Goal: Task Accomplishment & Management: Use online tool/utility

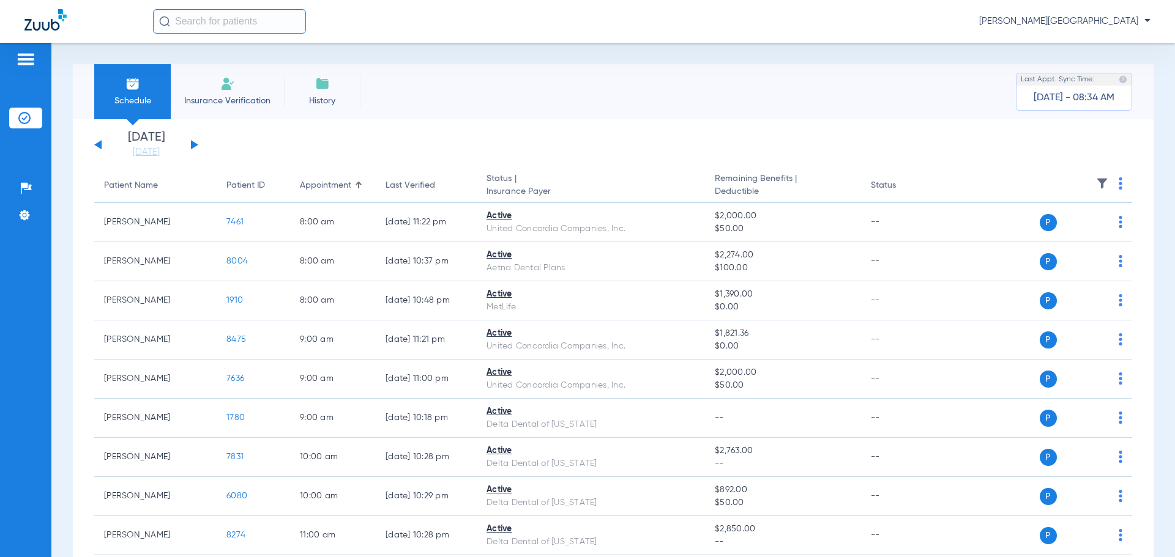
click at [193, 146] on button at bounding box center [194, 144] width 7 height 9
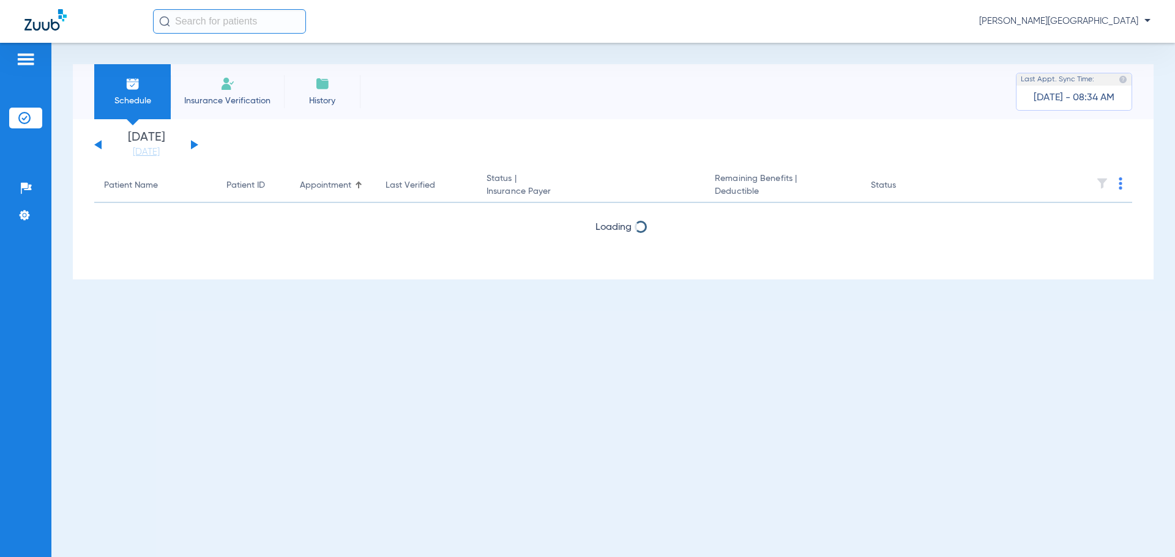
click at [193, 146] on button at bounding box center [194, 144] width 7 height 9
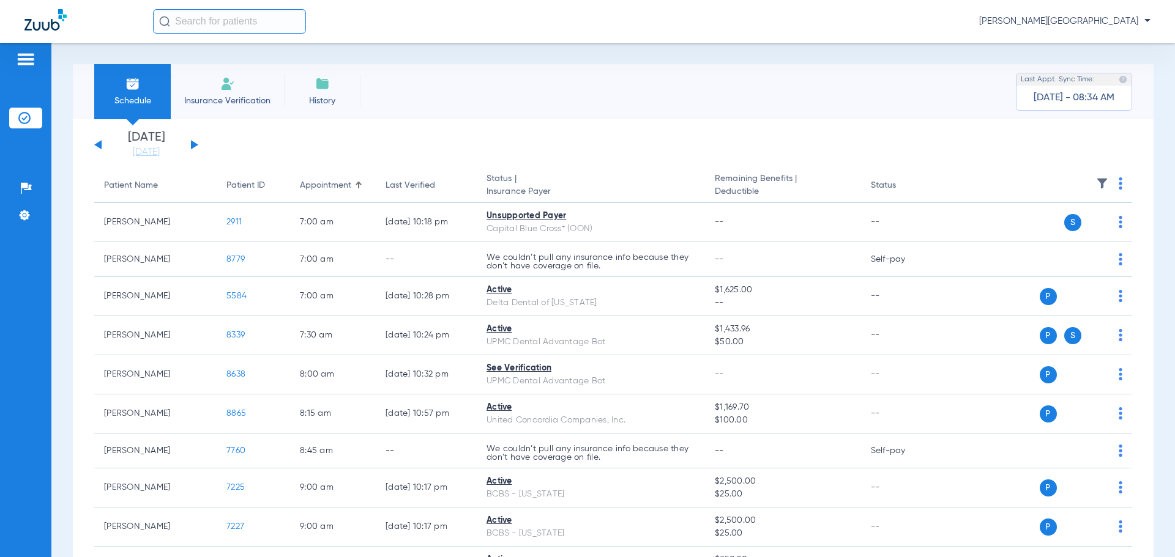
click at [228, 88] on img at bounding box center [227, 83] width 15 height 15
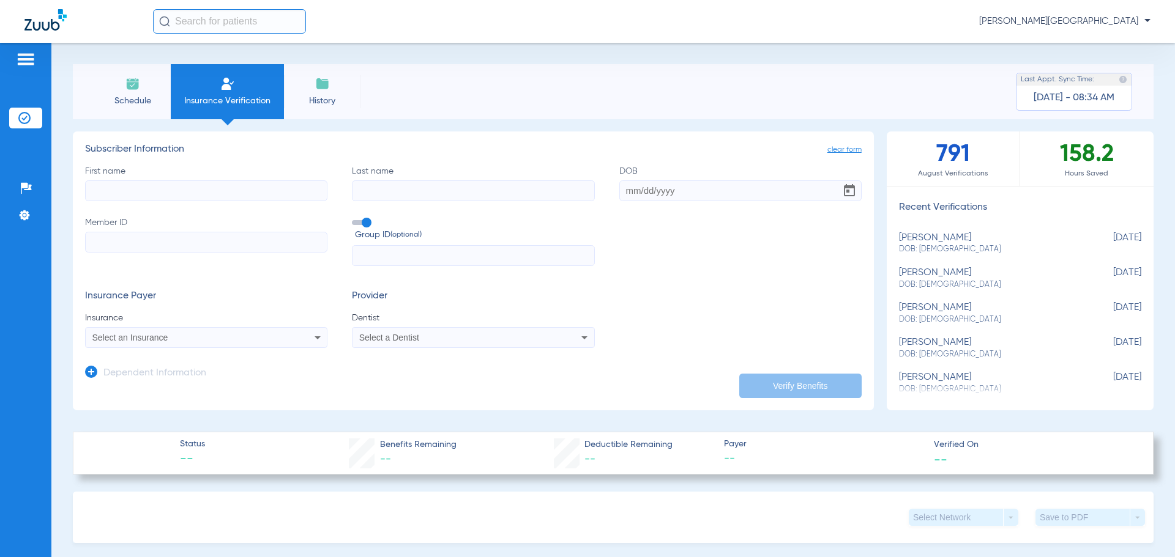
click at [141, 188] on input "First name" at bounding box center [206, 190] width 242 height 21
drag, startPoint x: 161, startPoint y: 191, endPoint x: 122, endPoint y: 192, distance: 39.2
click at [122, 192] on input "[PERSON_NAME]" at bounding box center [206, 190] width 242 height 21
type input "[PERSON_NAME]"
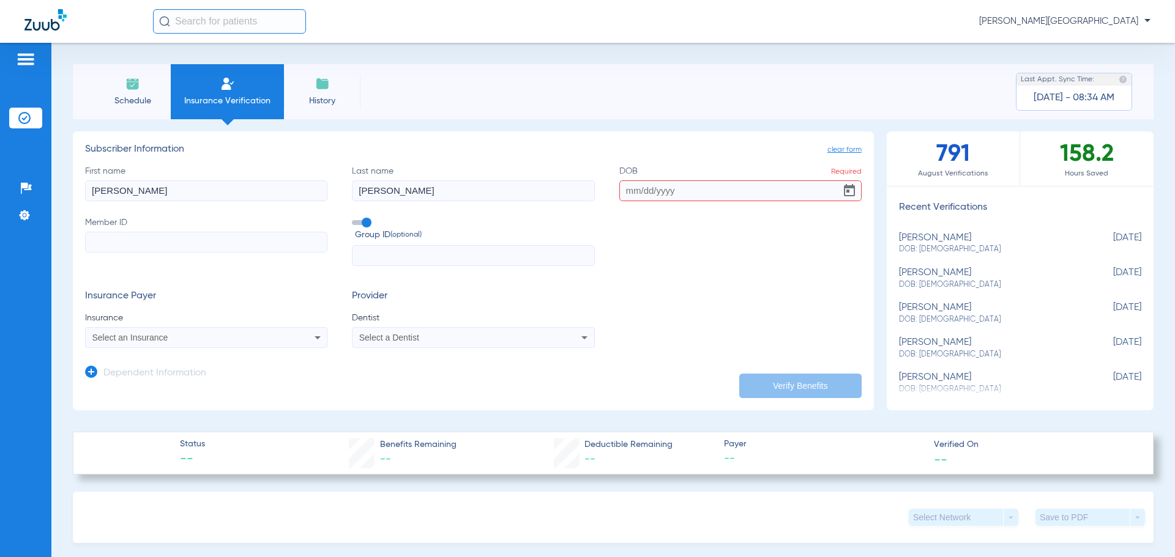
click at [678, 193] on input "DOB Required" at bounding box center [740, 190] width 242 height 21
click at [632, 190] on input "03211968" at bounding box center [740, 190] width 242 height 21
click at [644, 189] on input "03/211968" at bounding box center [740, 190] width 242 height 21
type input "[DATE]"
click at [207, 246] on input "Member ID" at bounding box center [206, 242] width 242 height 21
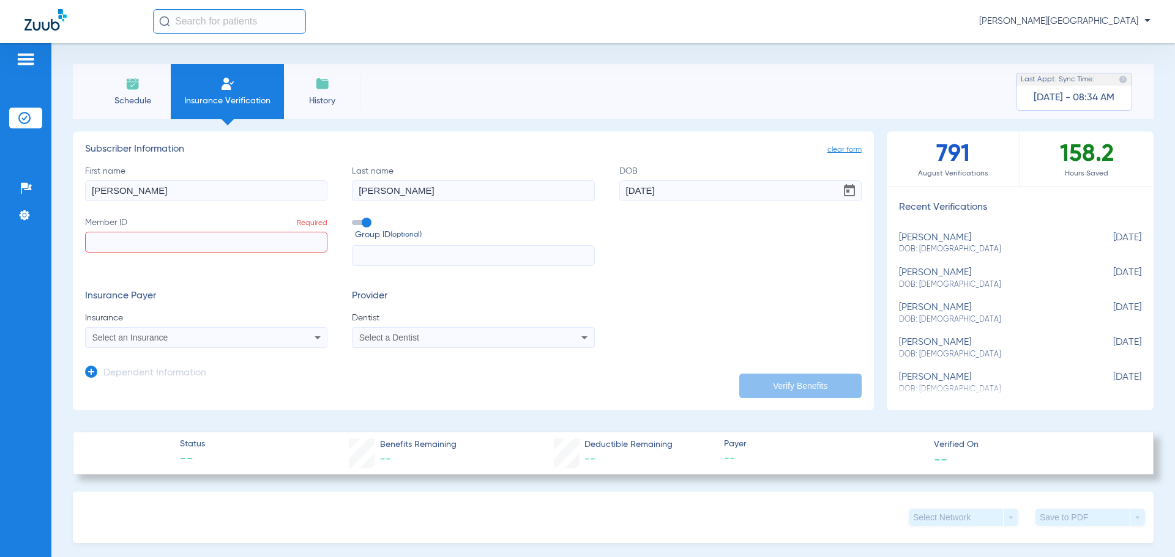
paste input "964748818"
type input "964748818"
click at [314, 336] on icon at bounding box center [317, 337] width 15 height 15
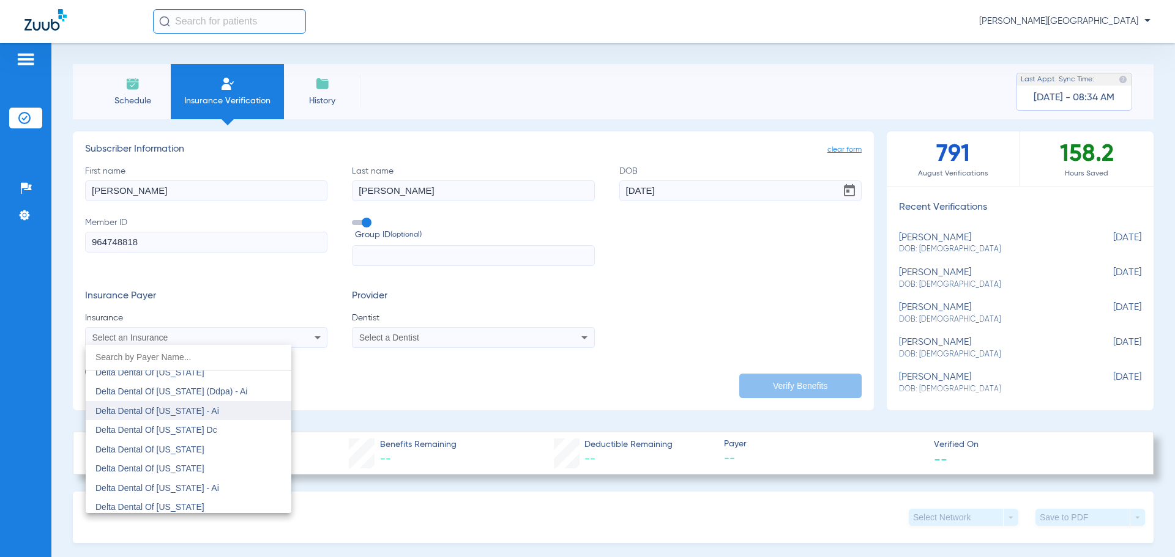
scroll to position [3243, 0]
click at [184, 433] on span "Delta Dental Of [US_STATE]" at bounding box center [149, 434] width 109 height 10
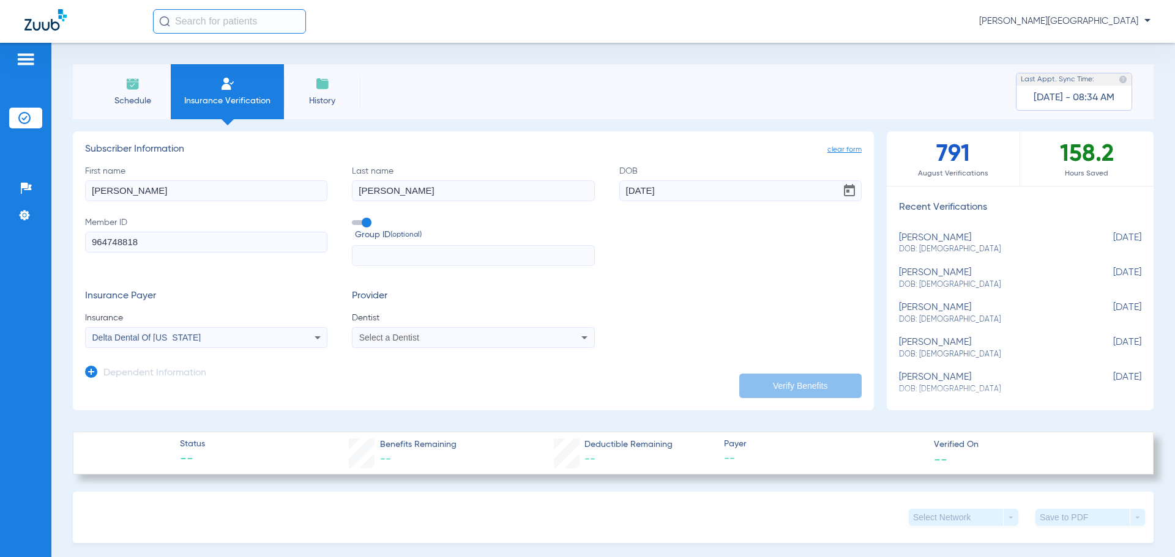
click at [577, 335] on icon at bounding box center [584, 337] width 15 height 15
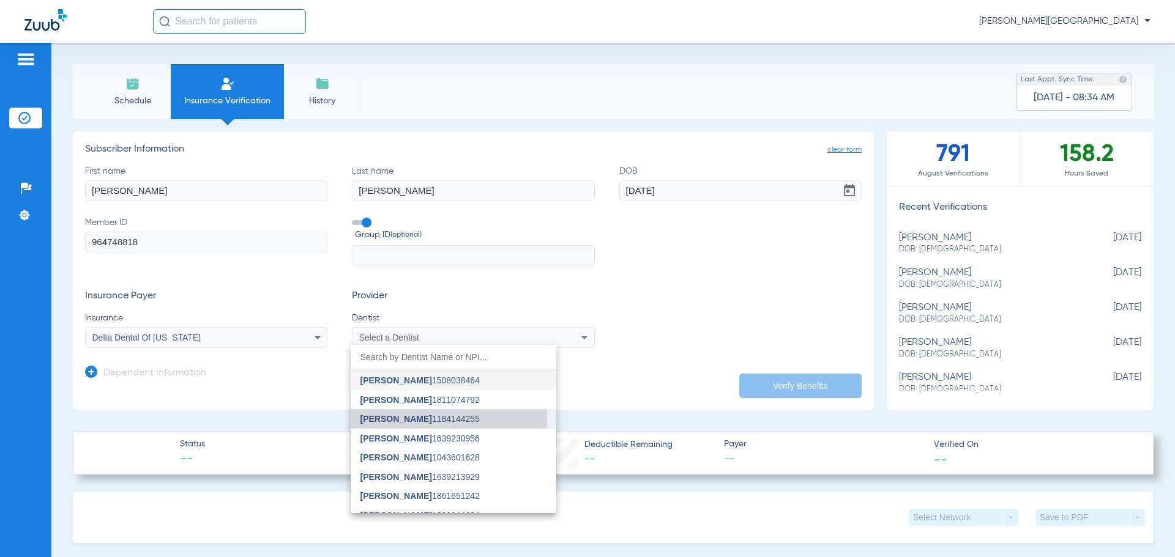
click at [390, 420] on span "[PERSON_NAME]" at bounding box center [396, 419] width 72 height 10
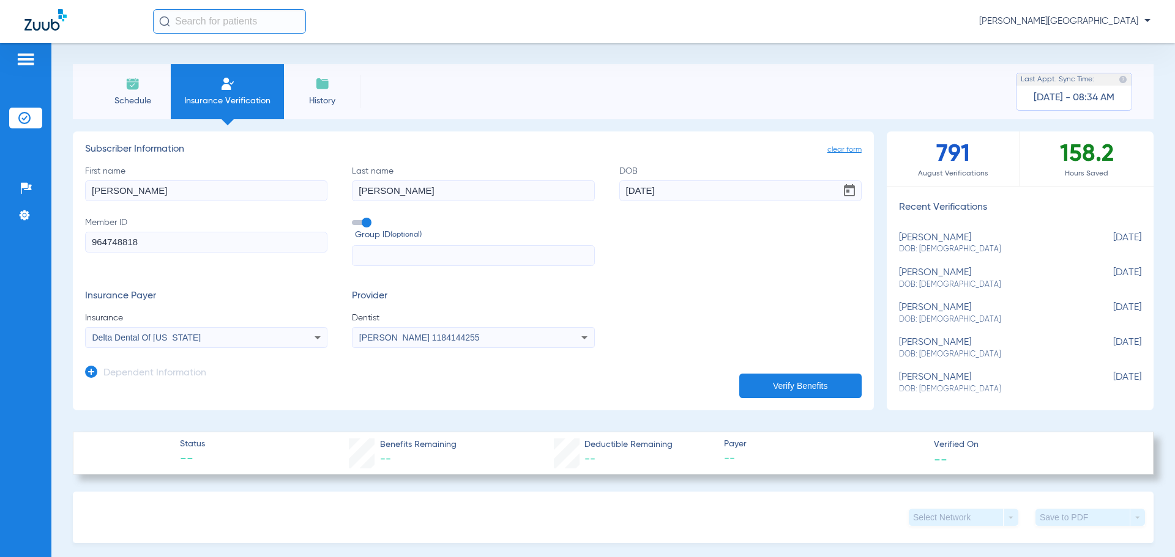
click at [806, 384] on button "Verify Benefits" at bounding box center [800, 386] width 122 height 24
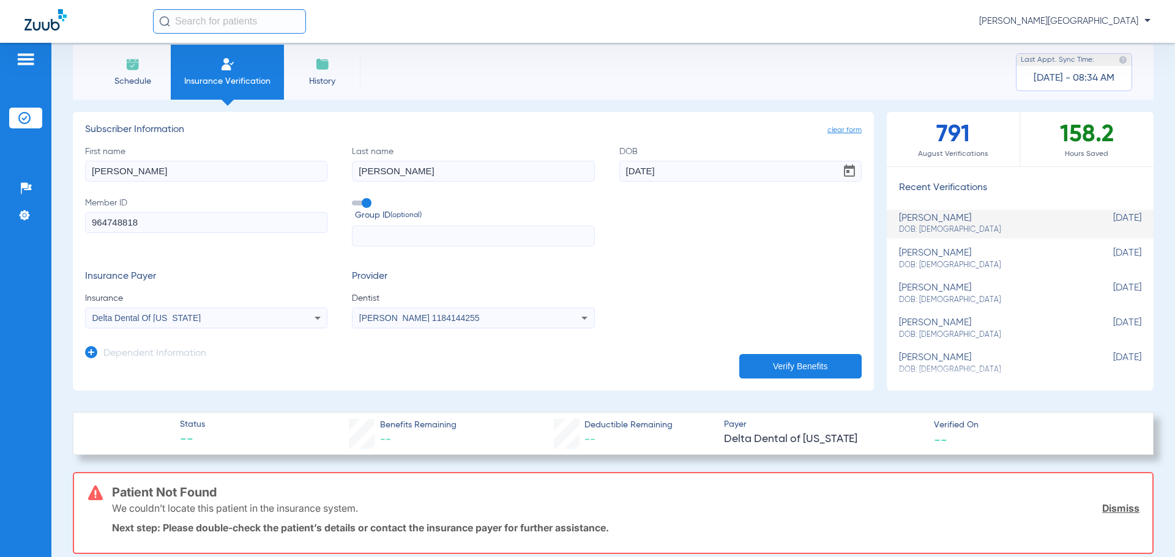
scroll to position [0, 0]
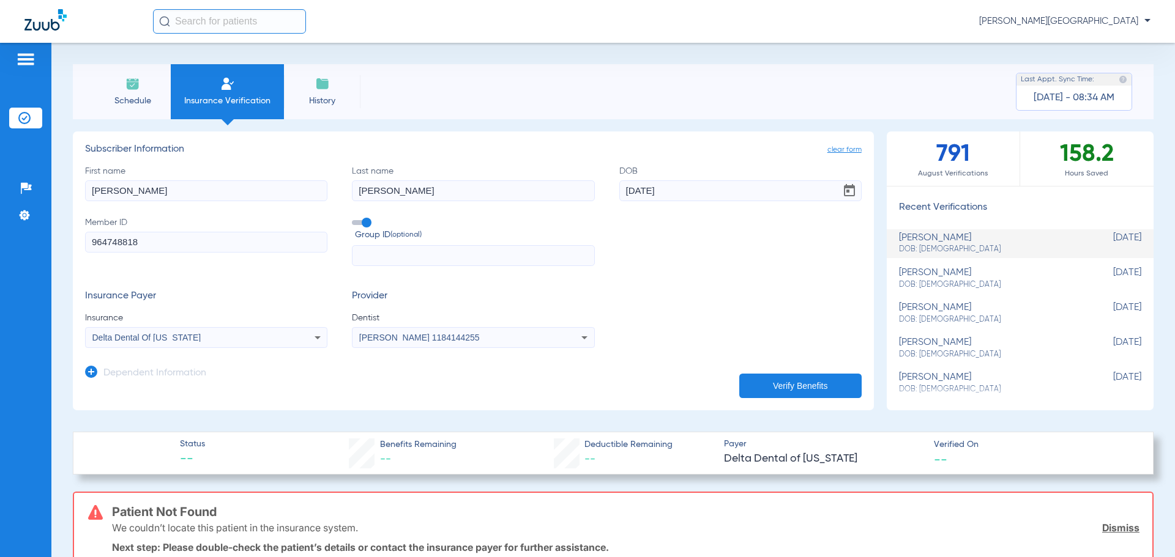
drag, startPoint x: 132, startPoint y: 192, endPoint x: 49, endPoint y: 201, distance: 83.2
click at [49, 201] on div "Patients Insurance Verification Setup Help Center Settings Schedule Insurance V…" at bounding box center [587, 321] width 1175 height 557
type input "[PERSON_NAME]"
drag, startPoint x: 694, startPoint y: 193, endPoint x: 595, endPoint y: 203, distance: 99.7
click at [595, 203] on div "First name [PERSON_NAME] Last name [PERSON_NAME] [DEMOGRAPHIC_DATA] Member ID 9…" at bounding box center [473, 216] width 776 height 102
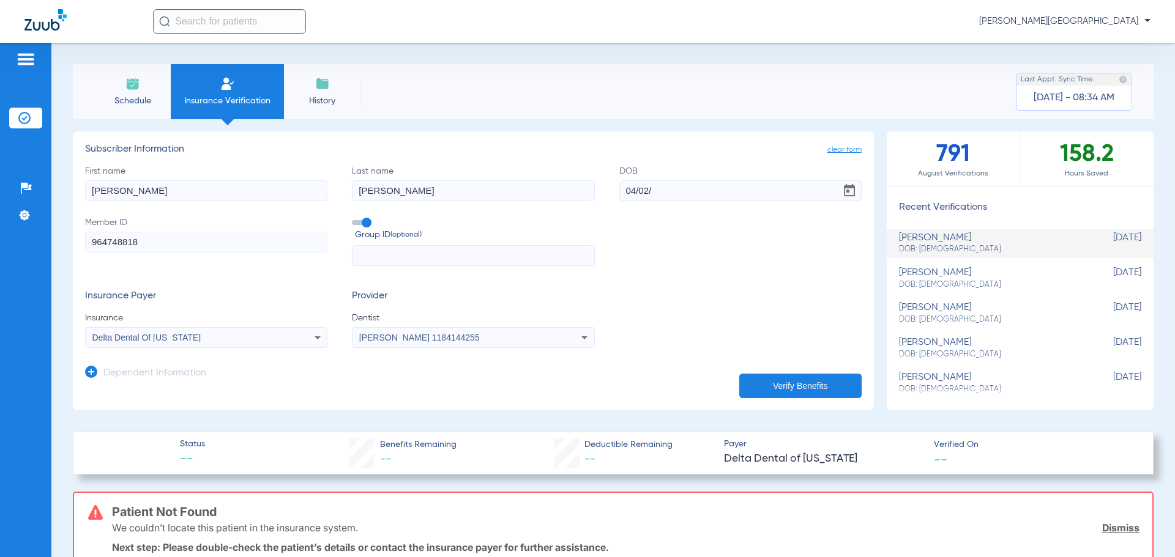
type input "[DATE]"
click at [31, 56] on img at bounding box center [26, 59] width 20 height 15
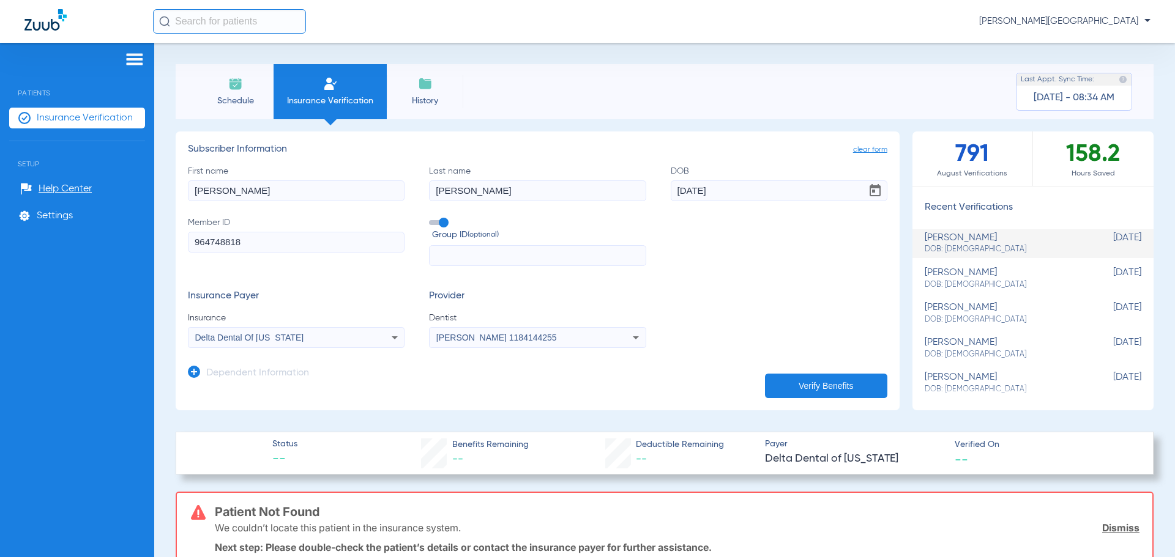
click at [240, 87] on img at bounding box center [235, 83] width 15 height 15
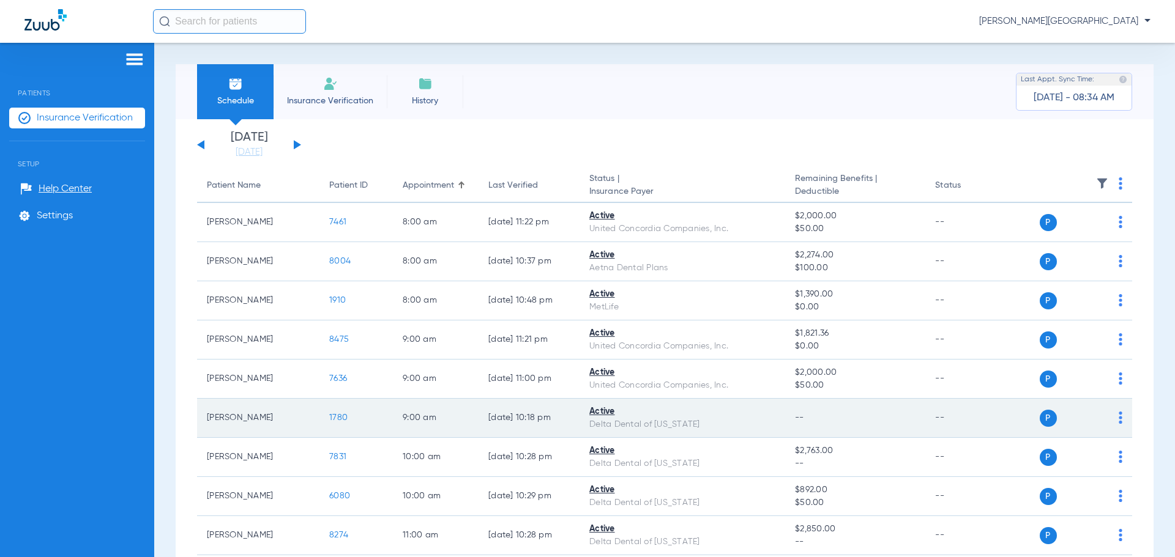
click at [337, 415] on span "1780" at bounding box center [338, 418] width 18 height 9
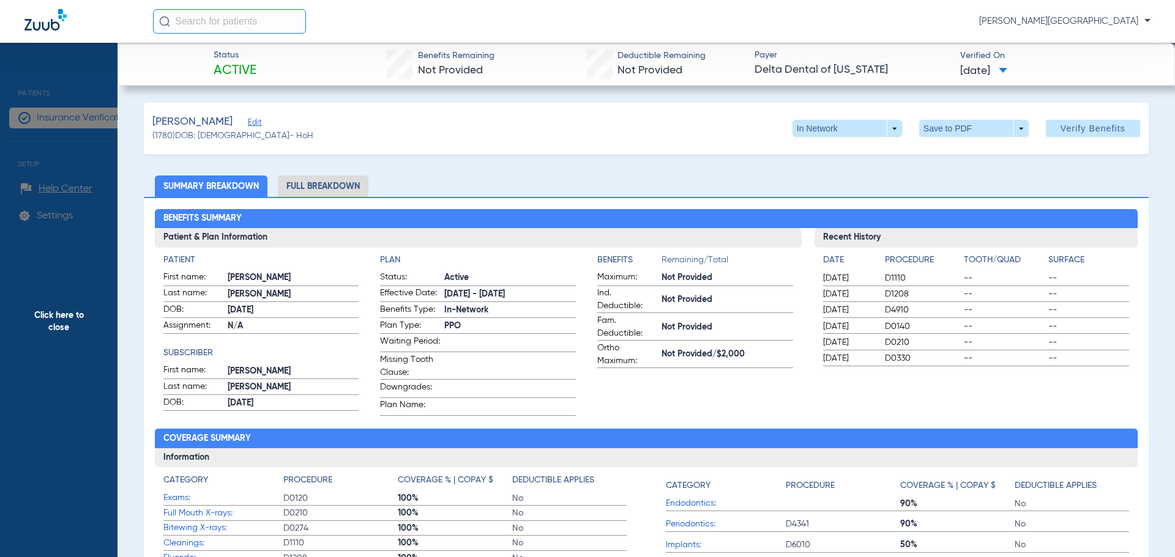
click at [328, 180] on li "Full Breakdown" at bounding box center [323, 186] width 91 height 21
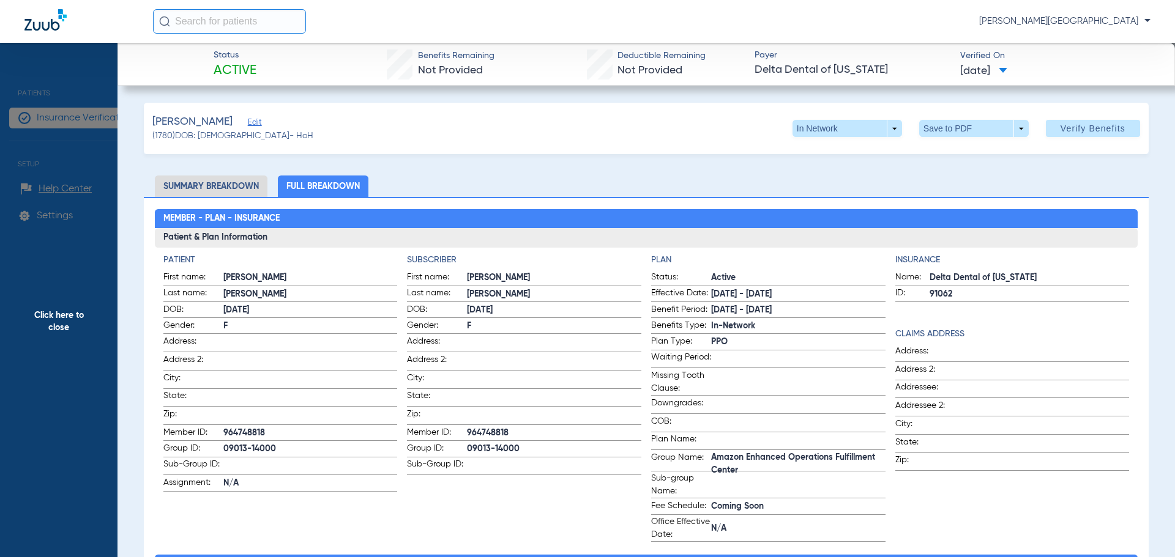
click at [248, 122] on span "Edit" at bounding box center [253, 124] width 11 height 12
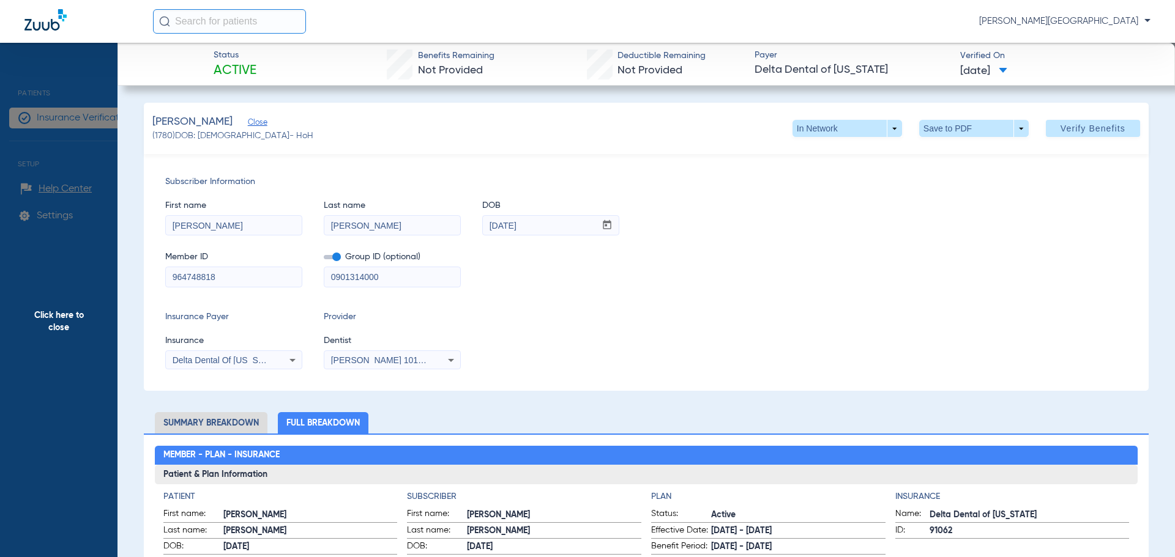
click at [250, 121] on span "Close" at bounding box center [253, 124] width 11 height 12
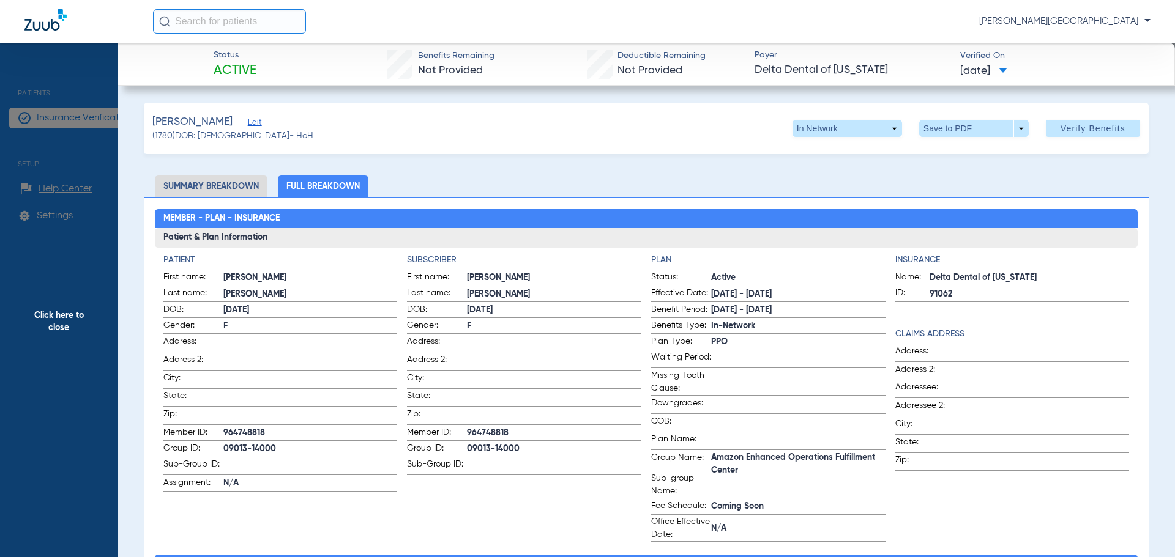
click at [197, 188] on li "Summary Breakdown" at bounding box center [211, 186] width 113 height 21
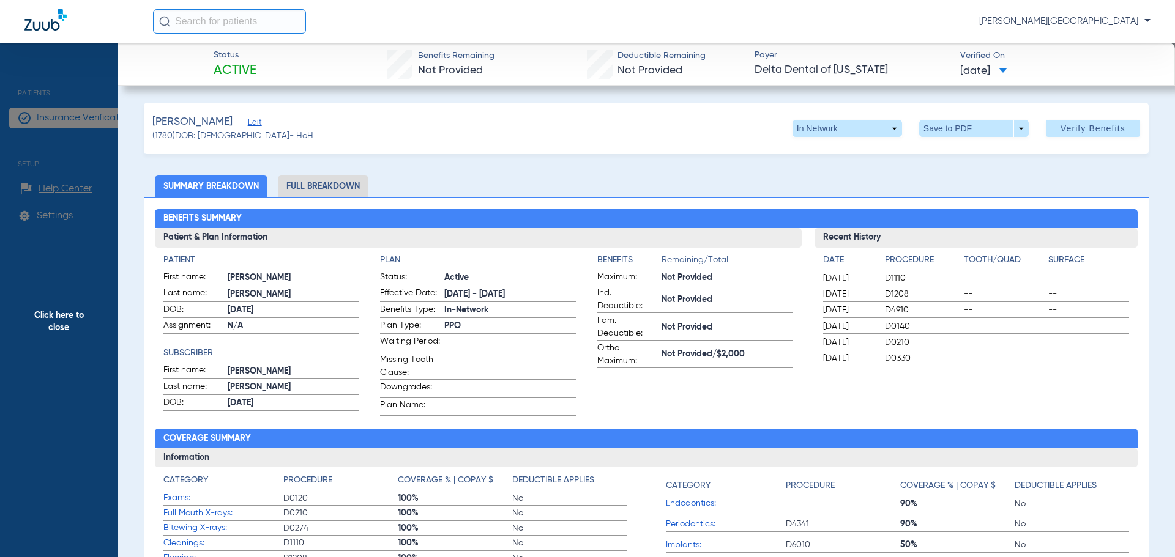
click at [62, 323] on span "Click here to close" at bounding box center [58, 321] width 117 height 557
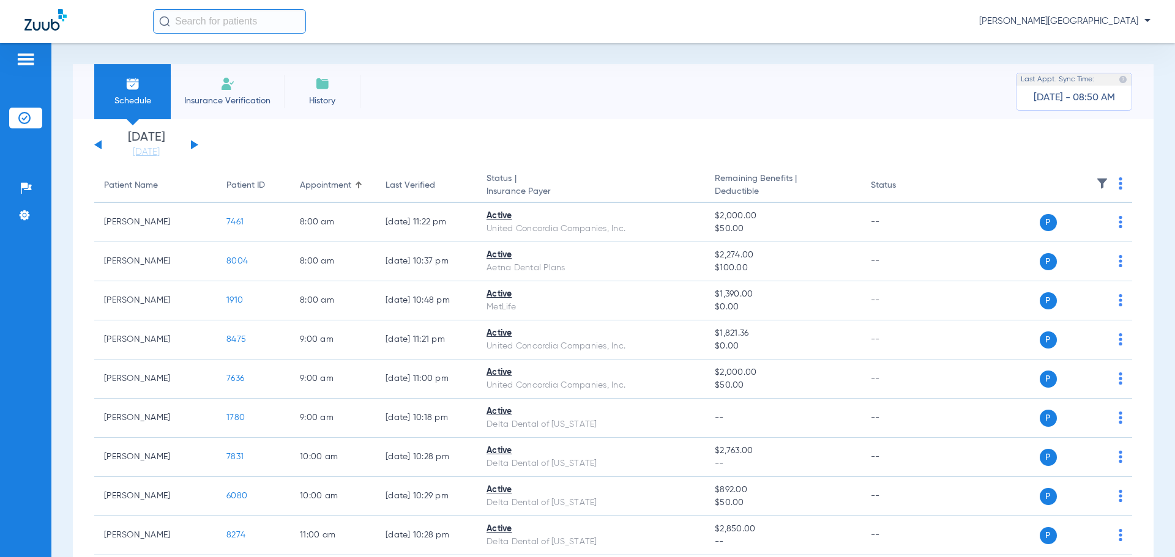
click at [193, 143] on button at bounding box center [194, 144] width 7 height 9
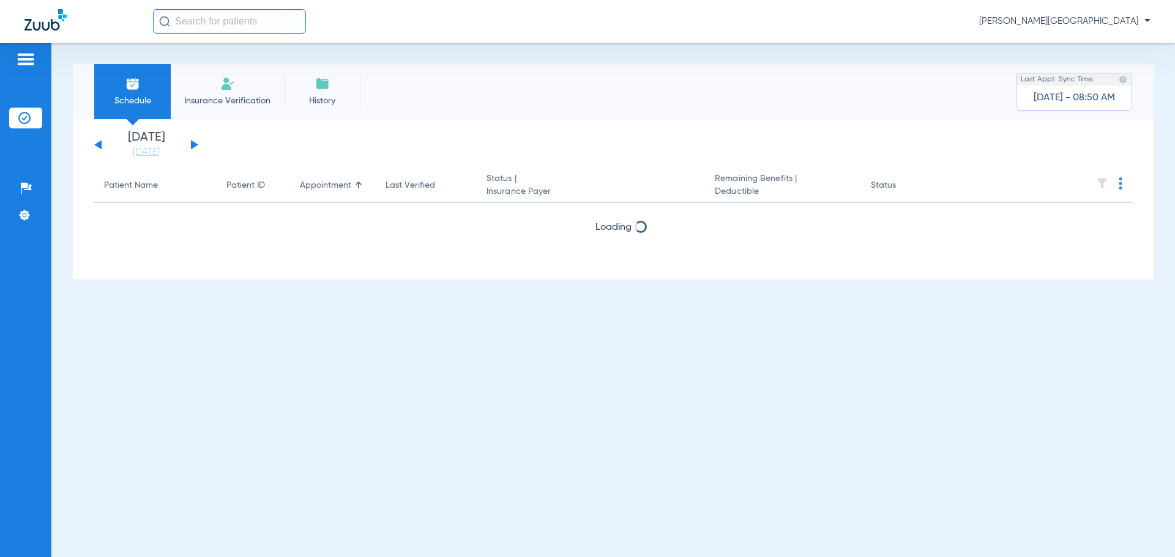
click at [193, 143] on button at bounding box center [194, 144] width 7 height 9
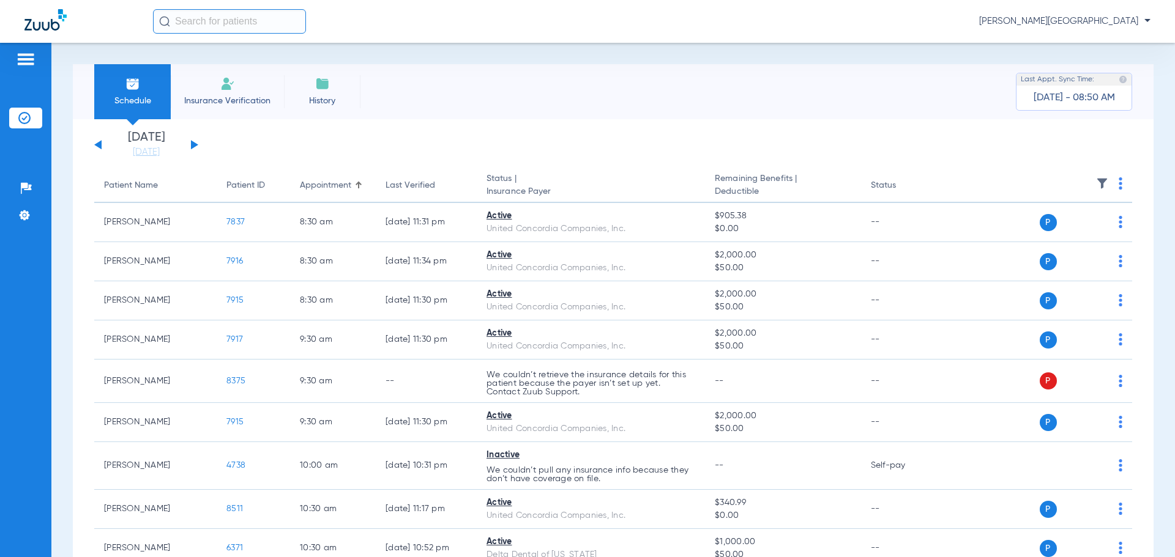
click at [193, 143] on button at bounding box center [194, 144] width 7 height 9
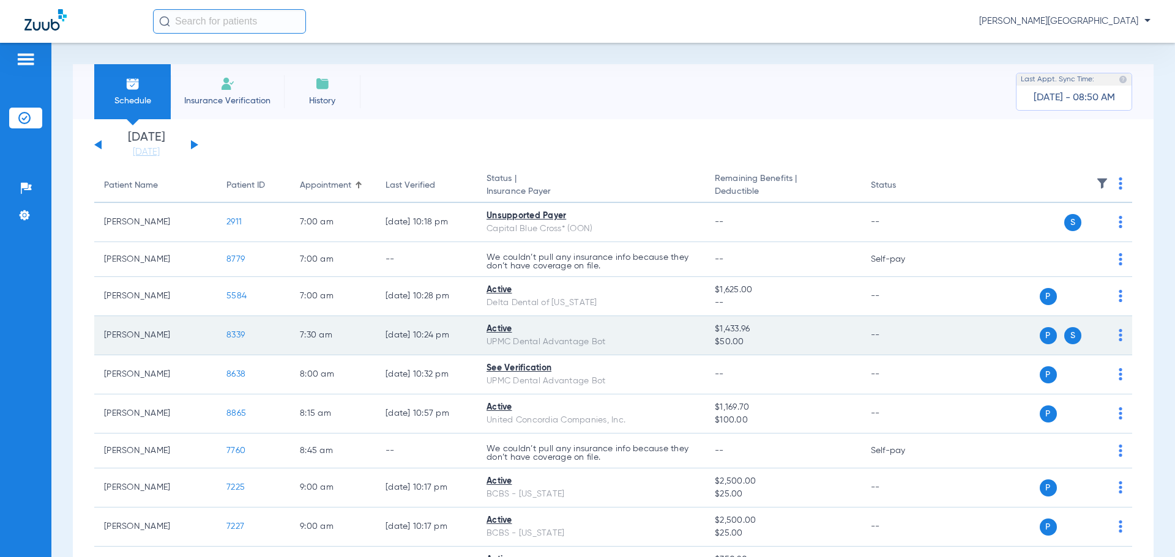
click at [235, 335] on span "8339" at bounding box center [235, 335] width 18 height 9
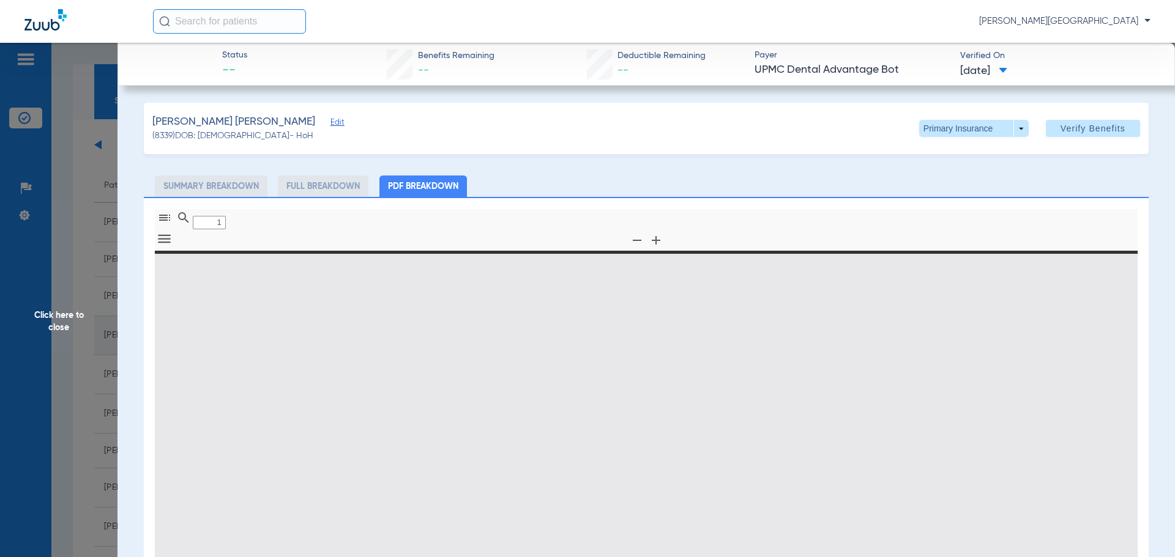
type input "0"
select select "page-width"
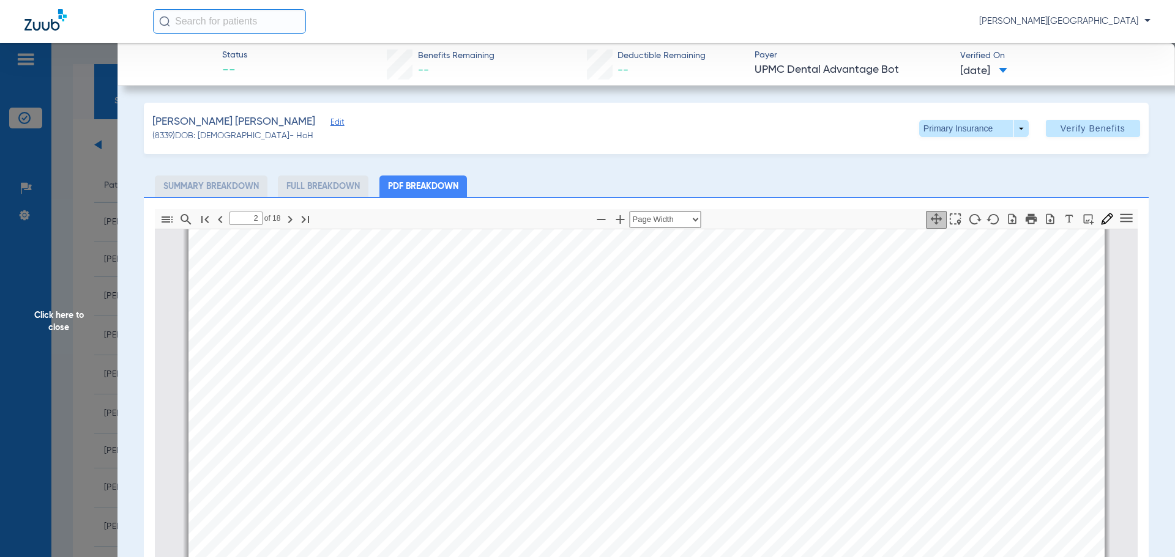
scroll to position [1291, 0]
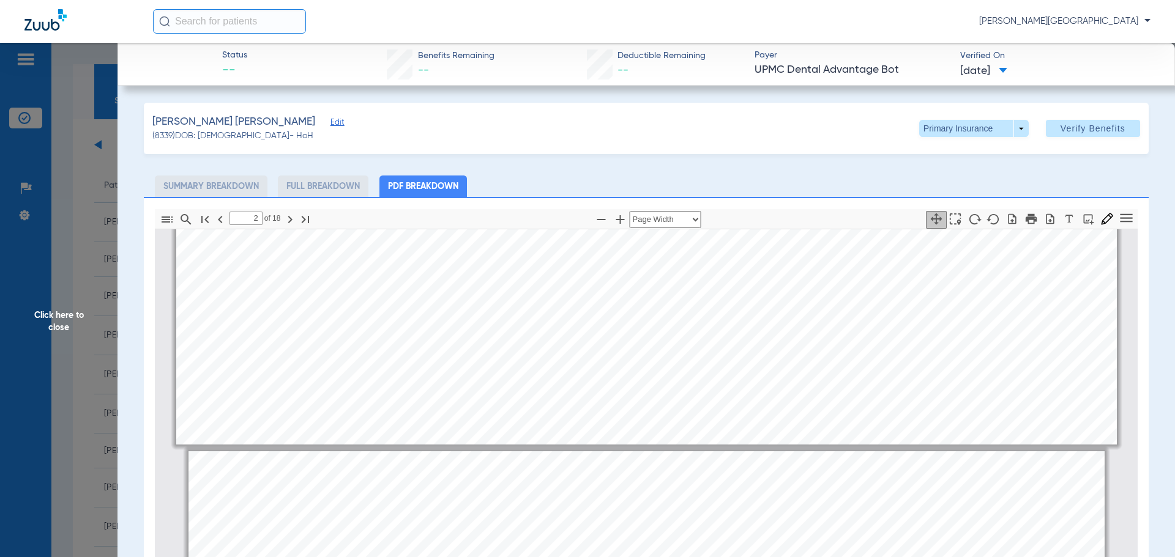
type input "1"
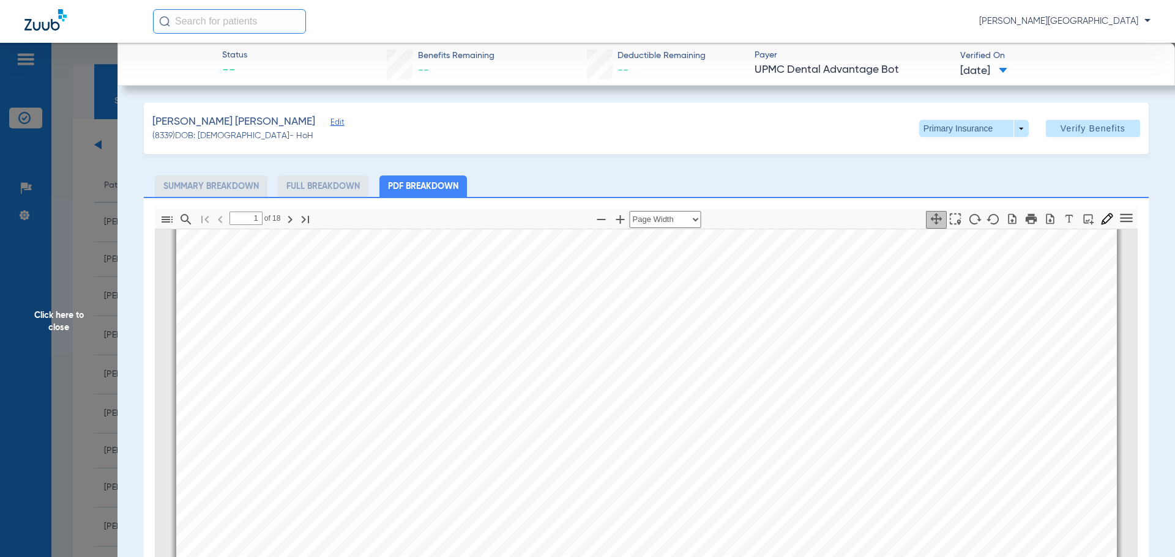
scroll to position [312, 0]
click at [45, 314] on span "Click here to close" at bounding box center [58, 321] width 117 height 557
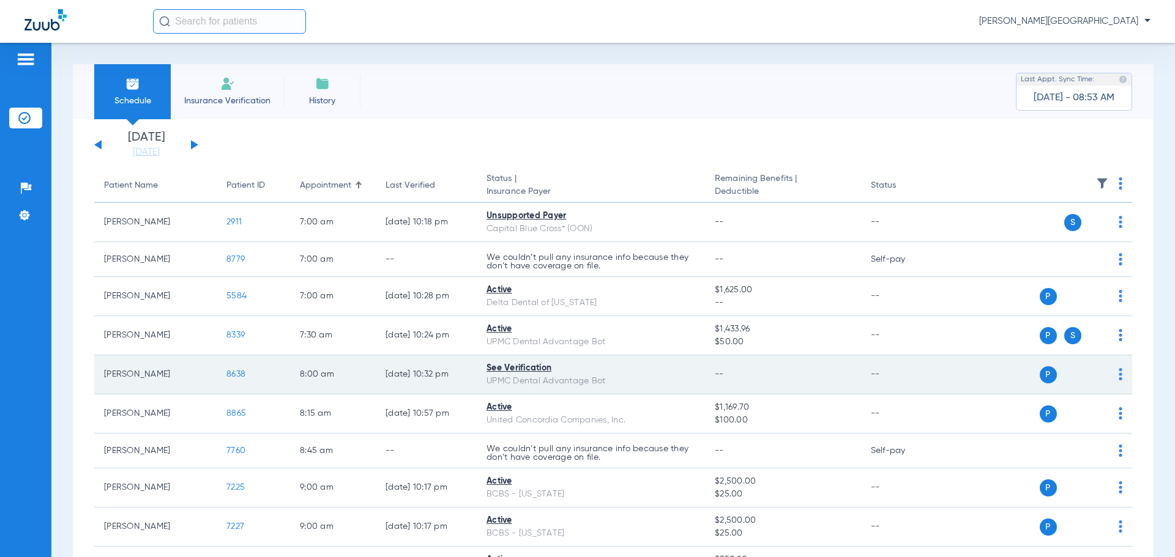
click at [241, 374] on span "8638" at bounding box center [235, 374] width 19 height 9
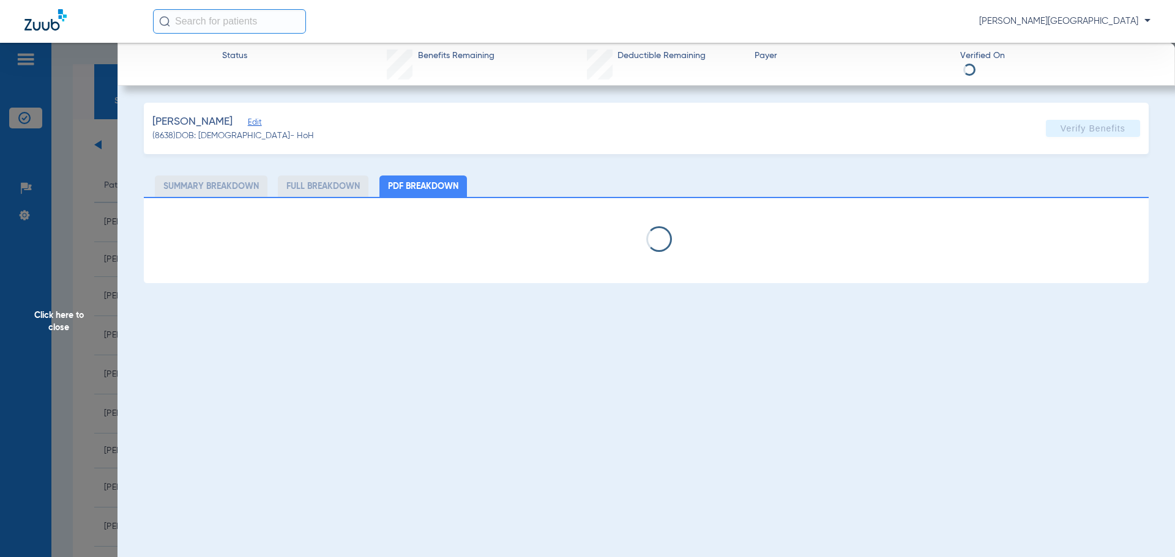
select select "page-width"
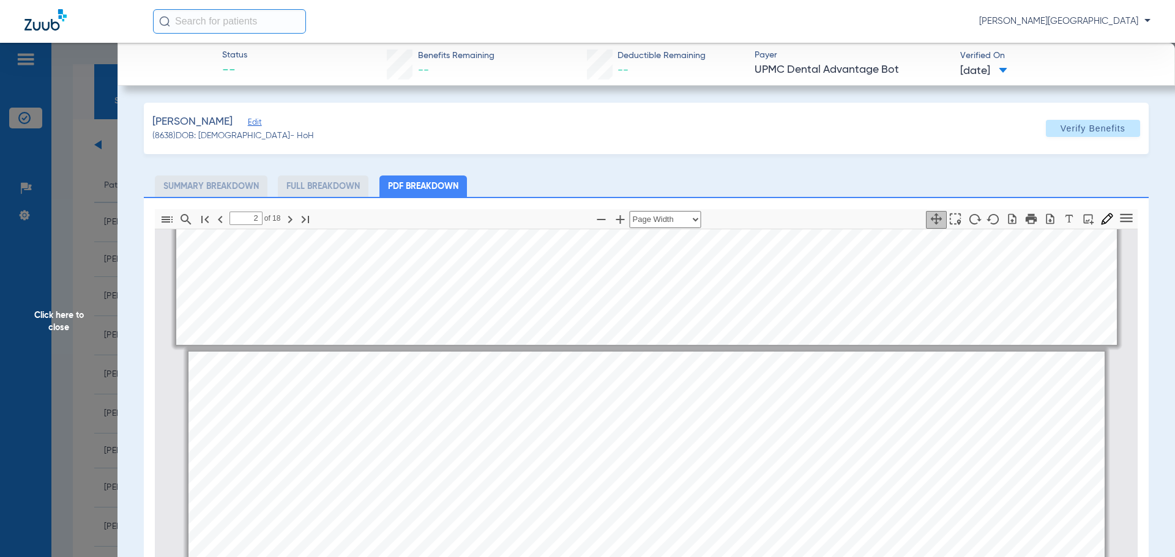
scroll to position [1230, 0]
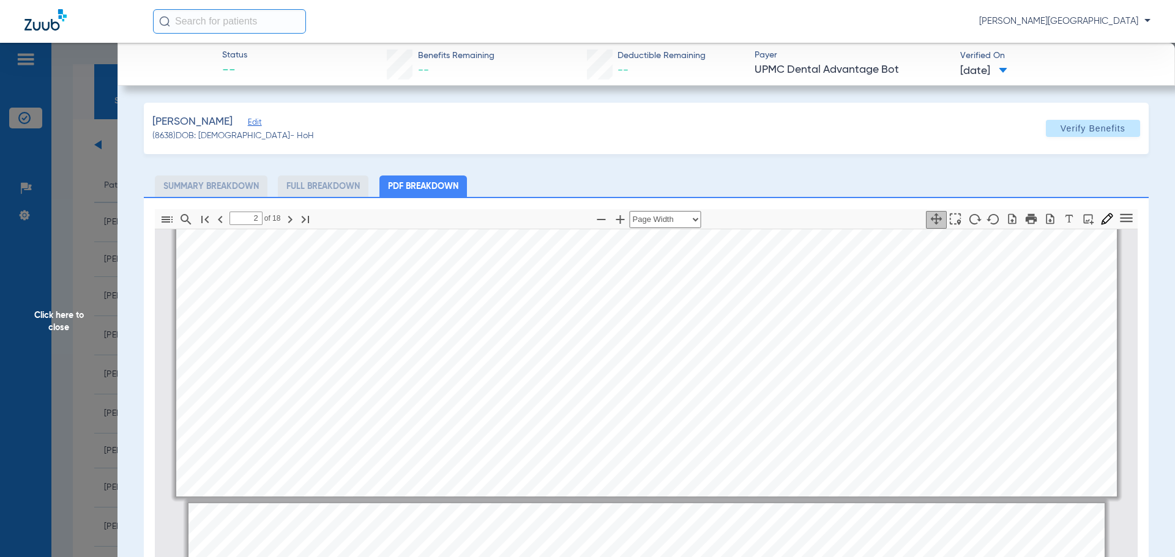
type input "1"
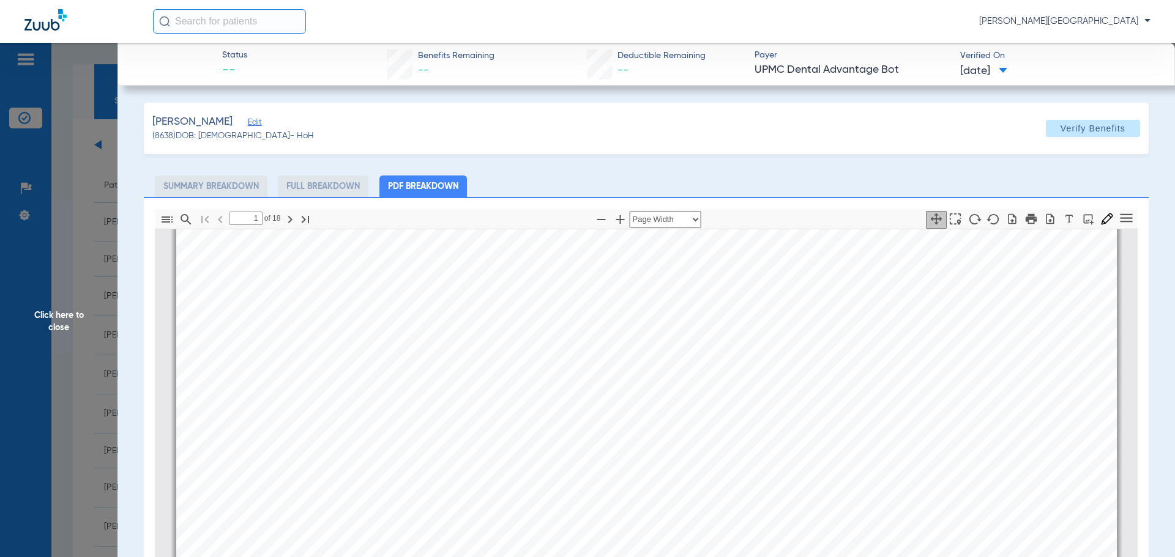
scroll to position [251, 0]
click at [45, 318] on span "Click here to close" at bounding box center [58, 321] width 117 height 557
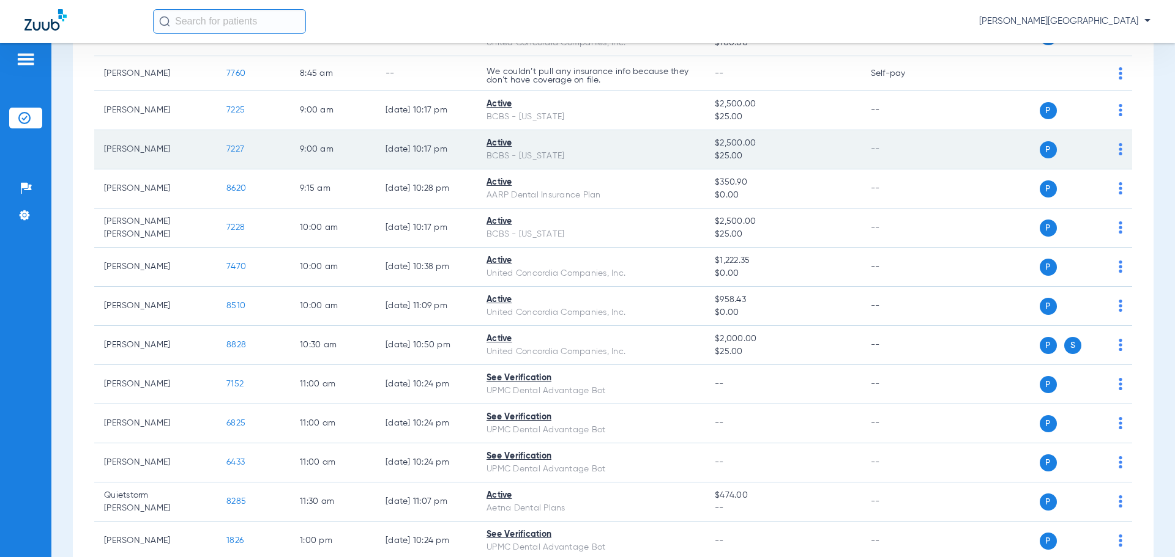
scroll to position [428, 0]
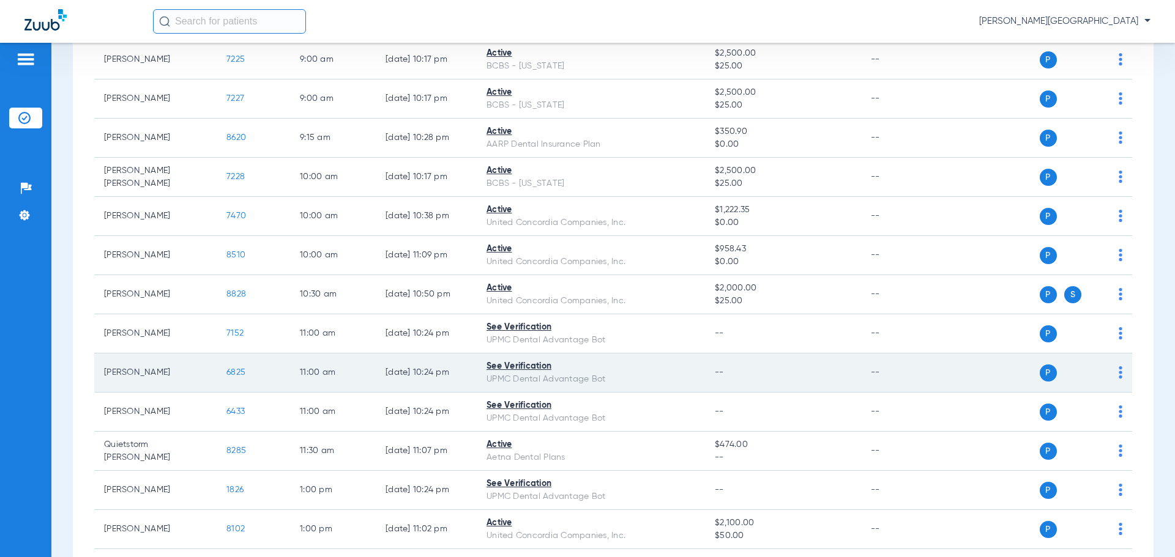
click at [236, 373] on span "6825" at bounding box center [235, 372] width 19 height 9
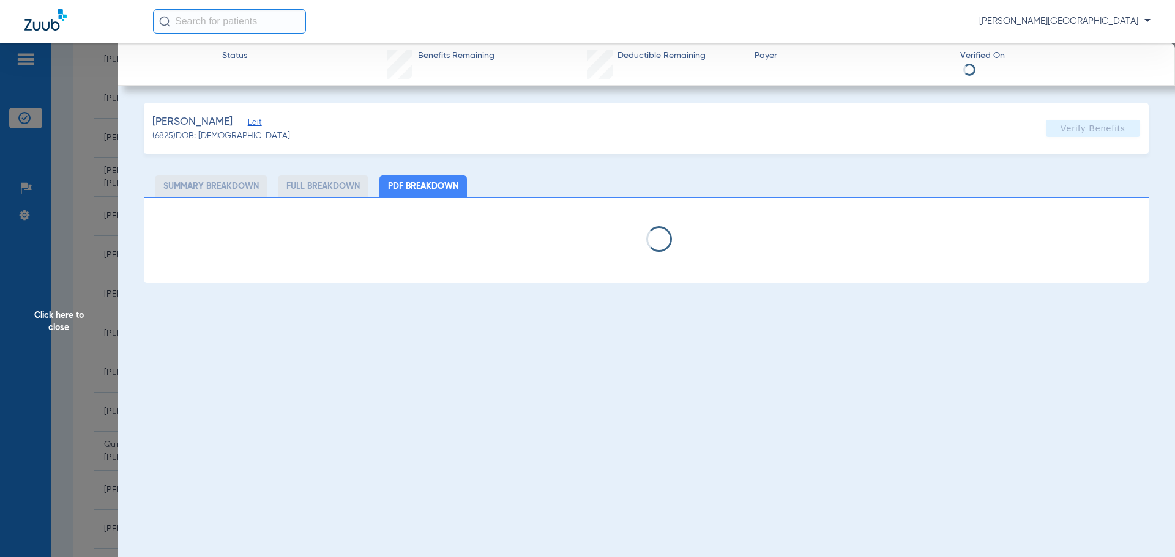
select select "page-width"
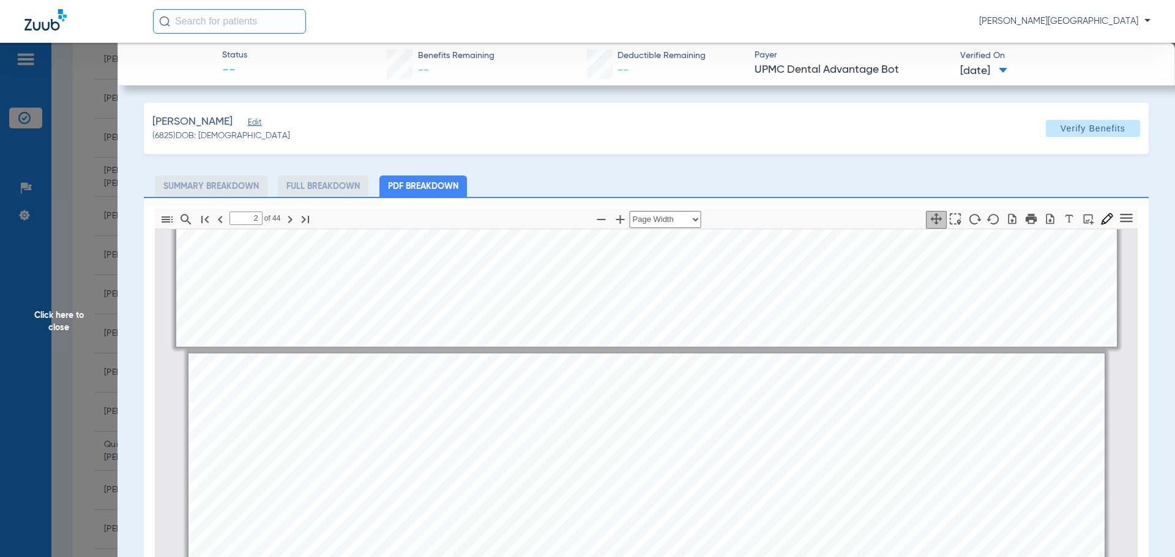
scroll to position [1107, 0]
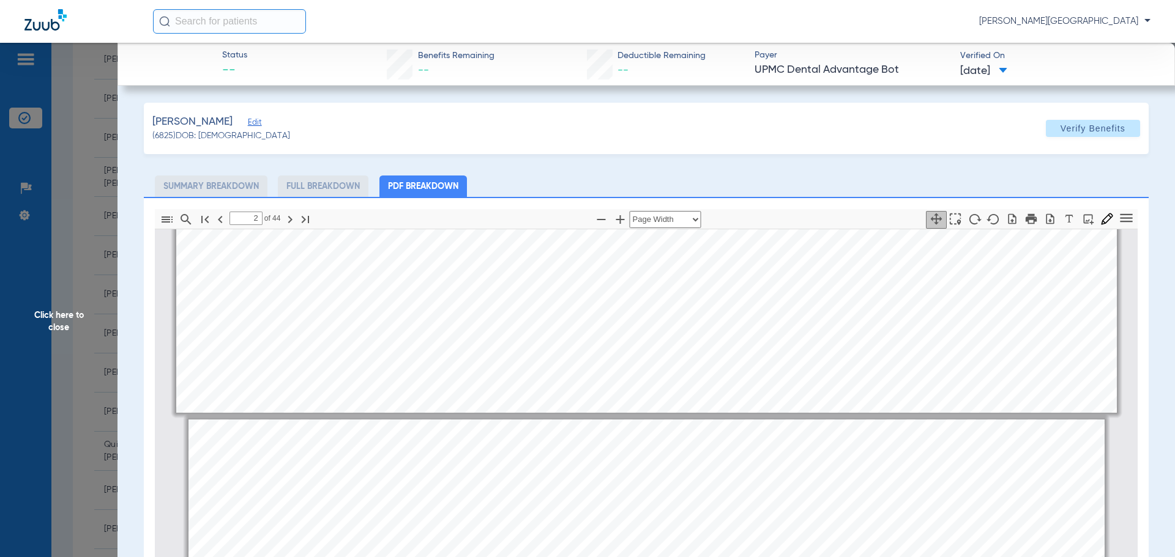
type input "1"
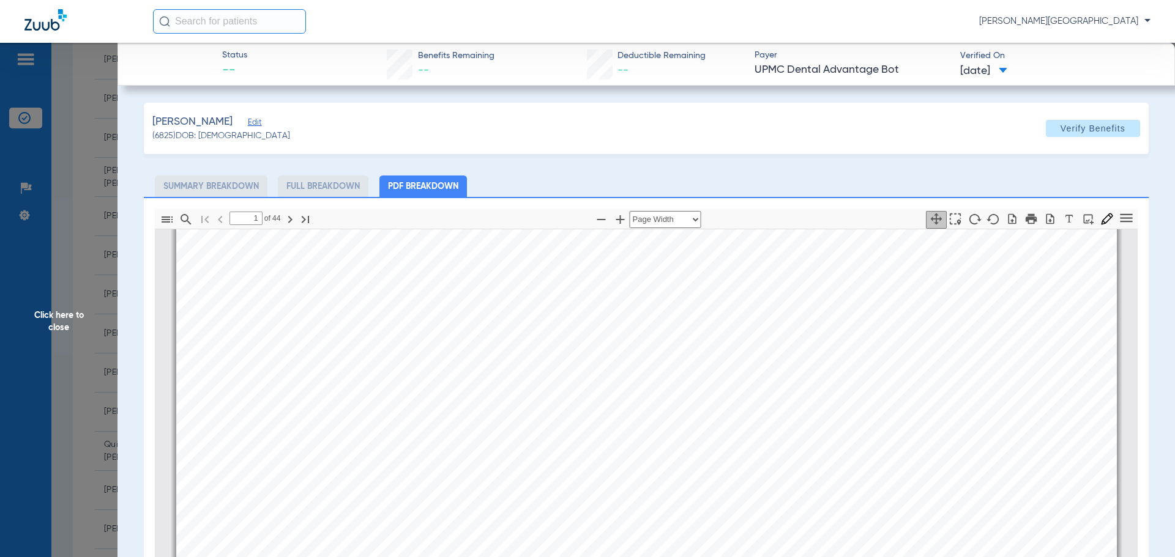
scroll to position [251, 0]
click at [59, 319] on span "Click here to close" at bounding box center [58, 321] width 117 height 557
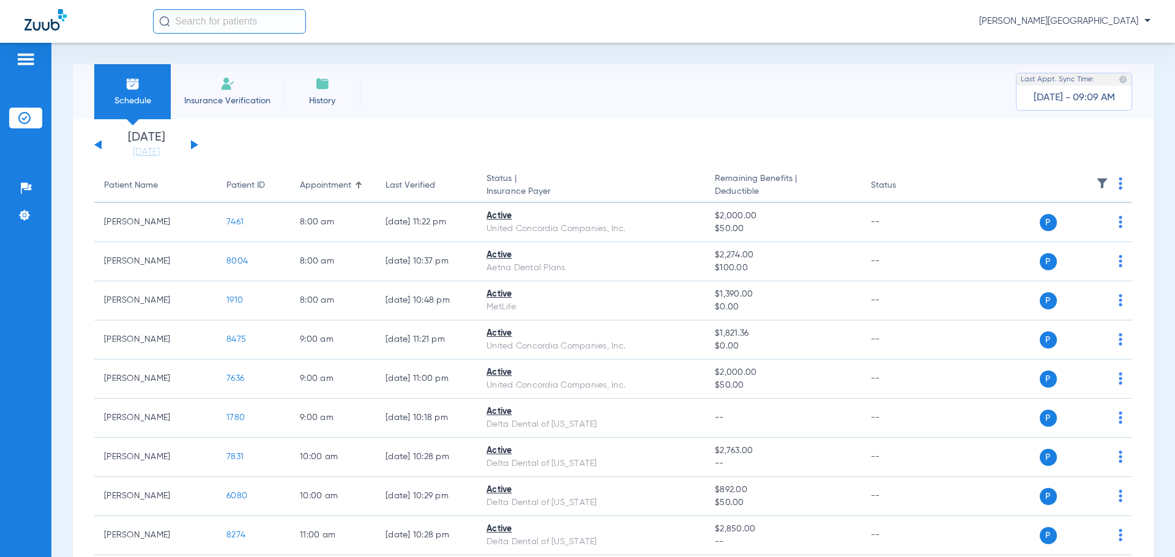
click at [196, 146] on div "Monday 06-16-2025 Tuesday 06-17-2025 Wednesday 06-18-2025 Thursday 06-19-2025 F…" at bounding box center [146, 145] width 104 height 27
click at [192, 143] on button at bounding box center [194, 144] width 7 height 9
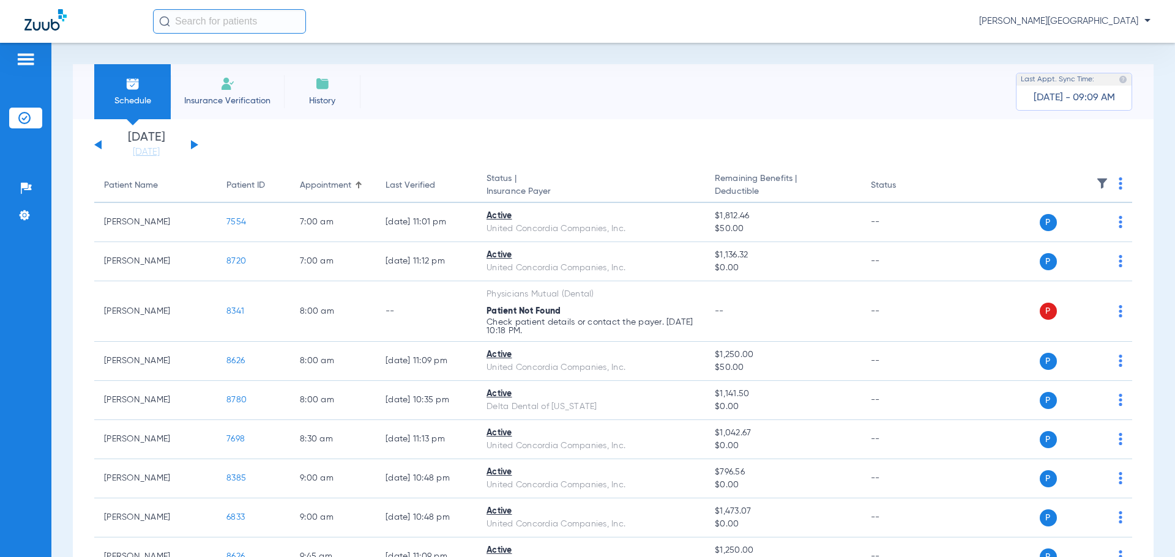
click at [192, 143] on button at bounding box center [194, 144] width 7 height 9
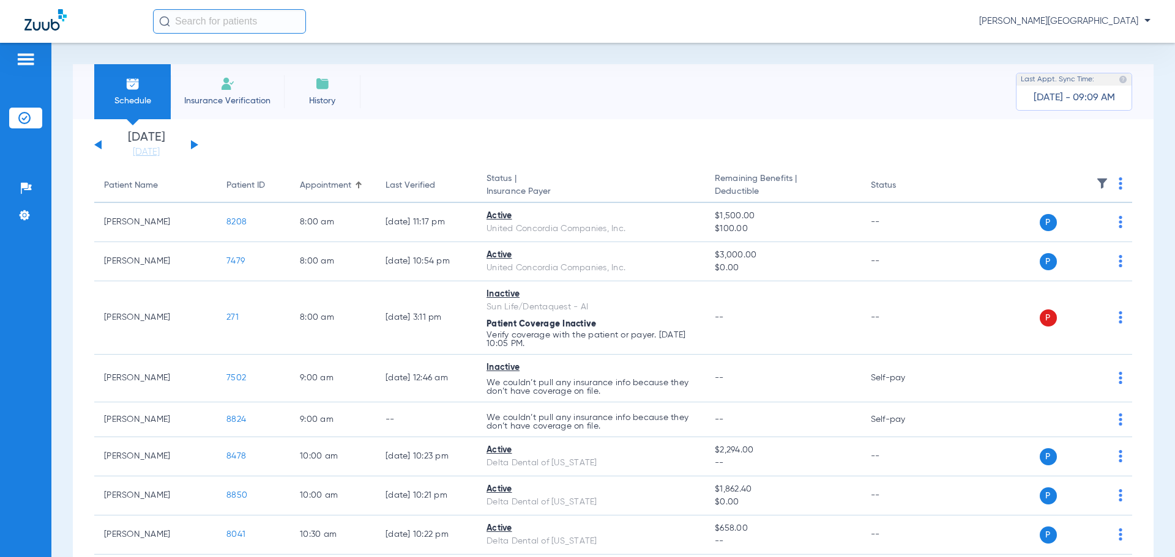
click at [192, 143] on button at bounding box center [194, 144] width 7 height 9
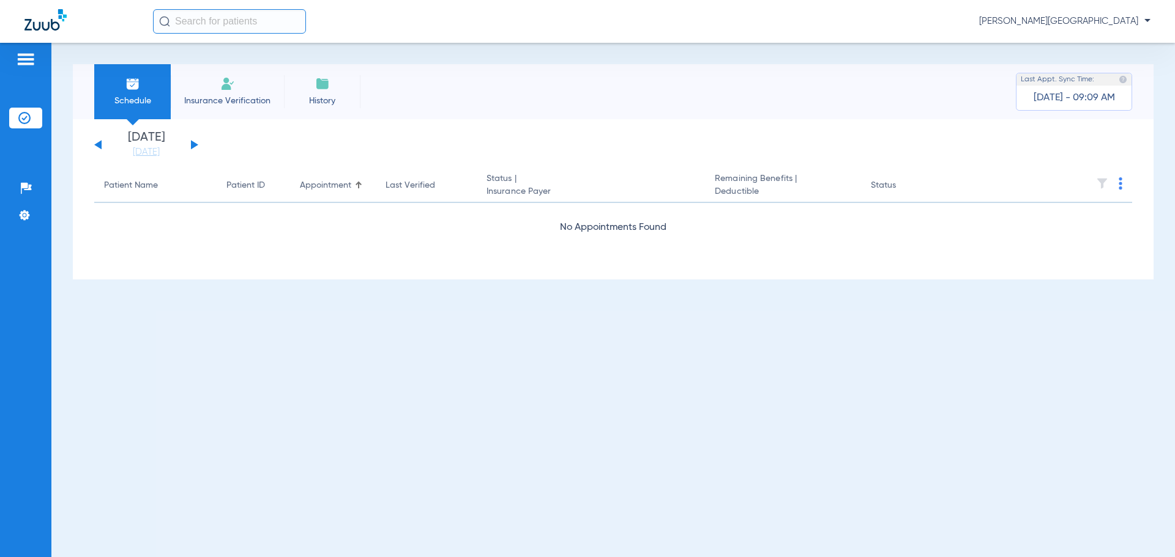
click at [192, 143] on button at bounding box center [194, 144] width 7 height 9
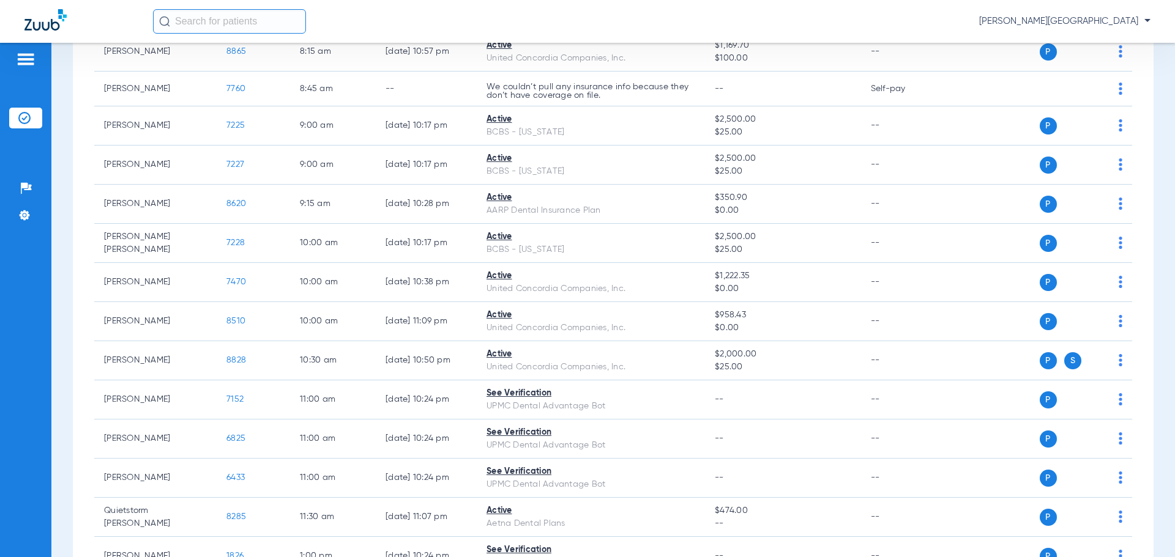
scroll to position [367, 0]
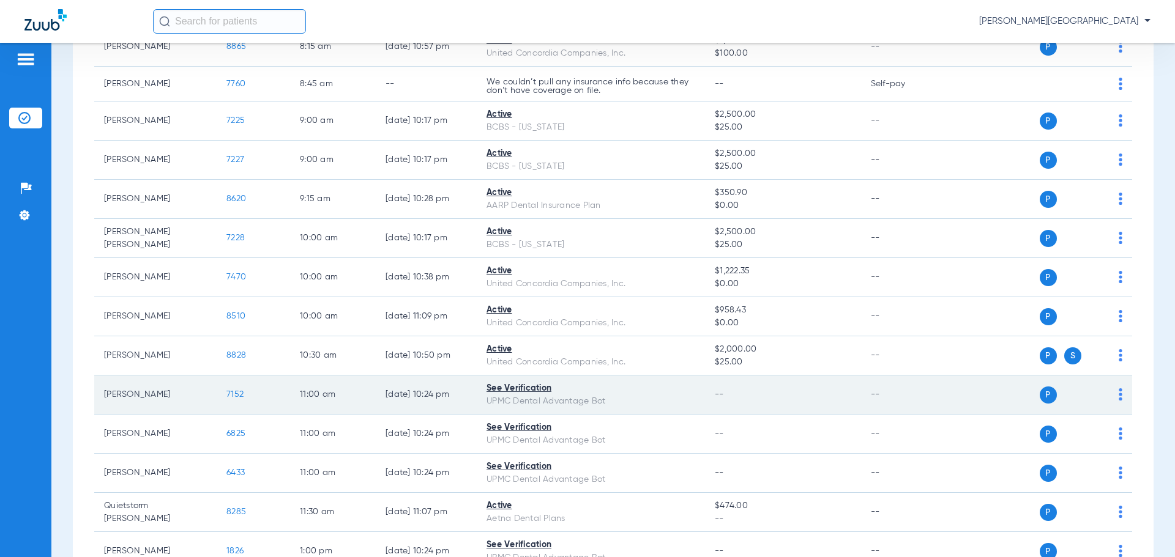
click at [234, 393] on span "7152" at bounding box center [234, 394] width 17 height 9
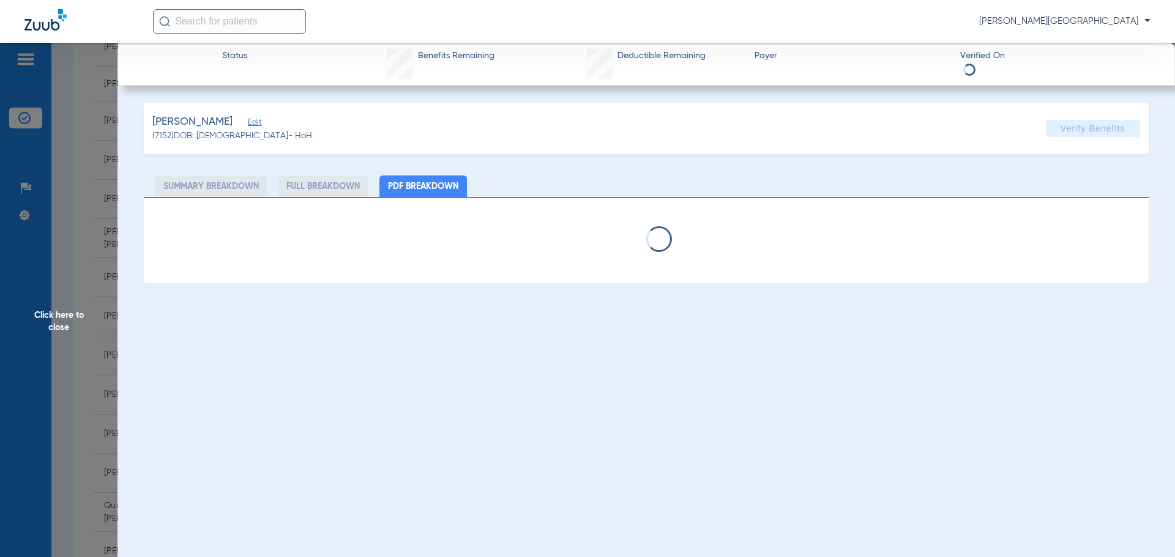
select select "page-width"
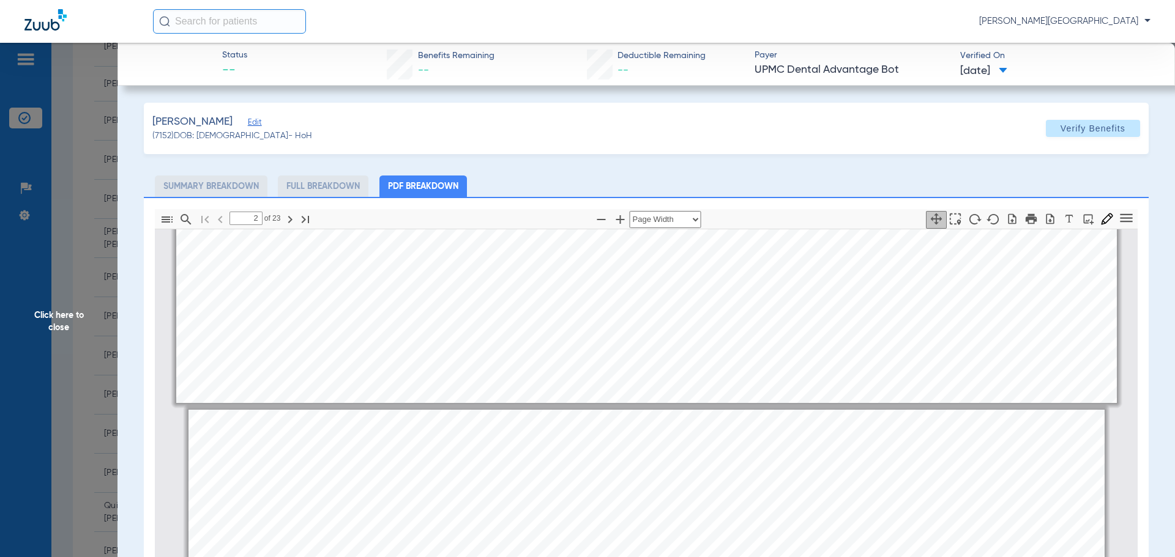
scroll to position [1169, 0]
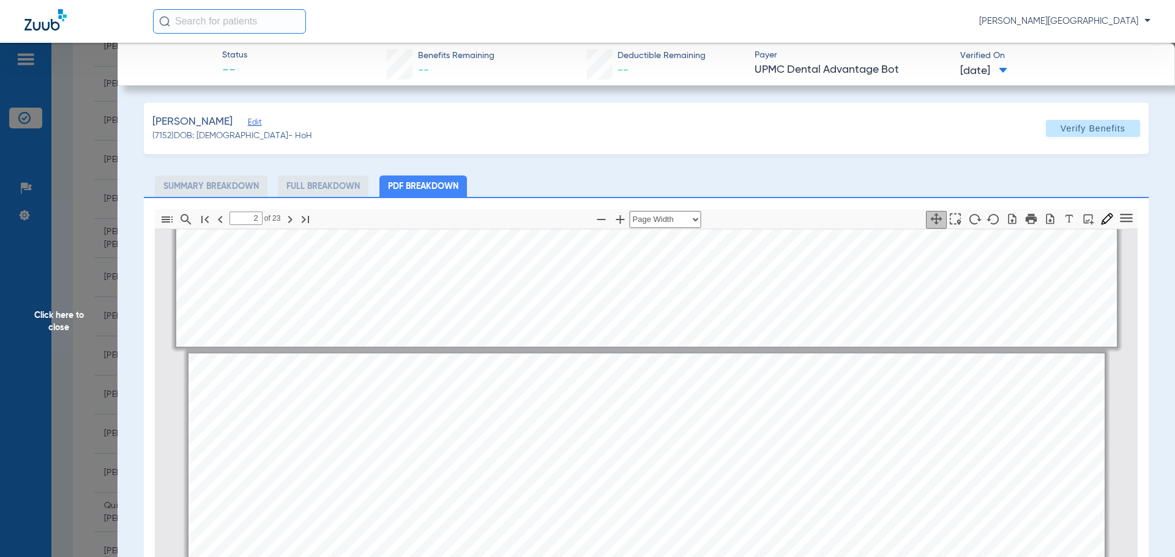
type input "1"
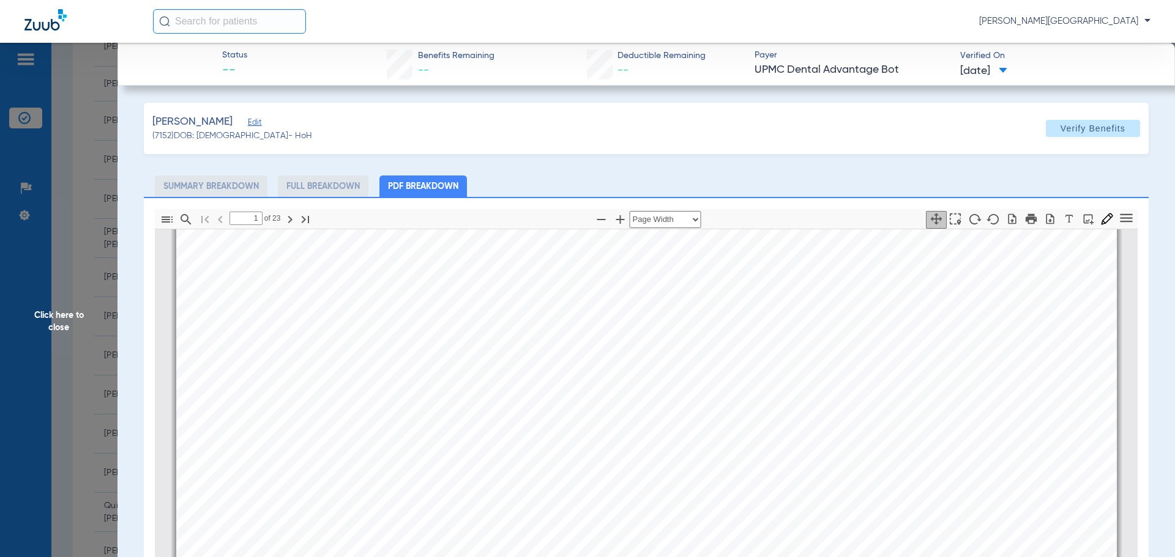
scroll to position [251, 0]
click at [70, 312] on span "Click here to close" at bounding box center [58, 321] width 117 height 557
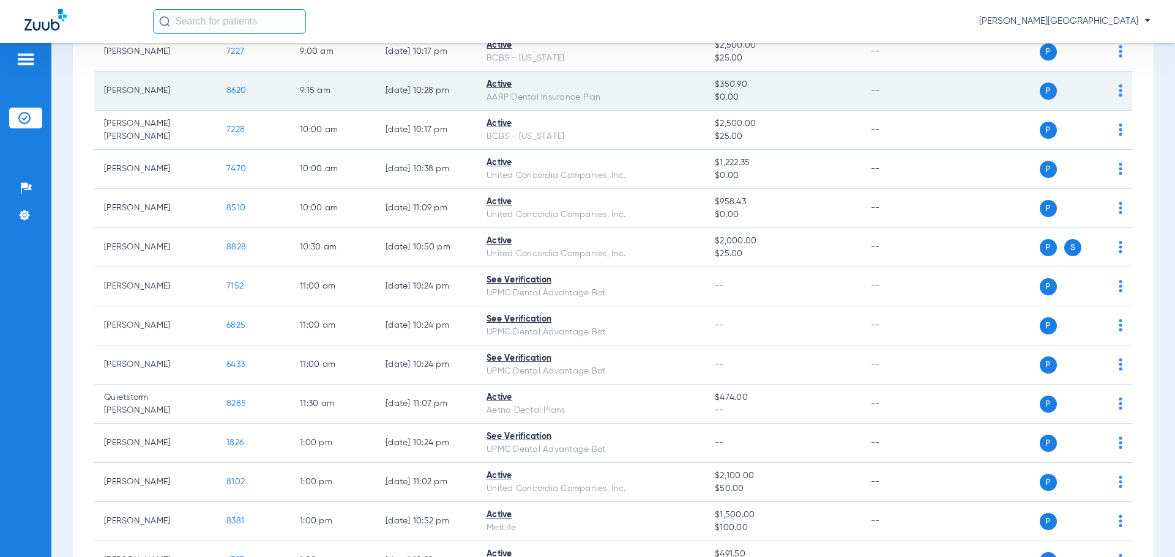
scroll to position [489, 0]
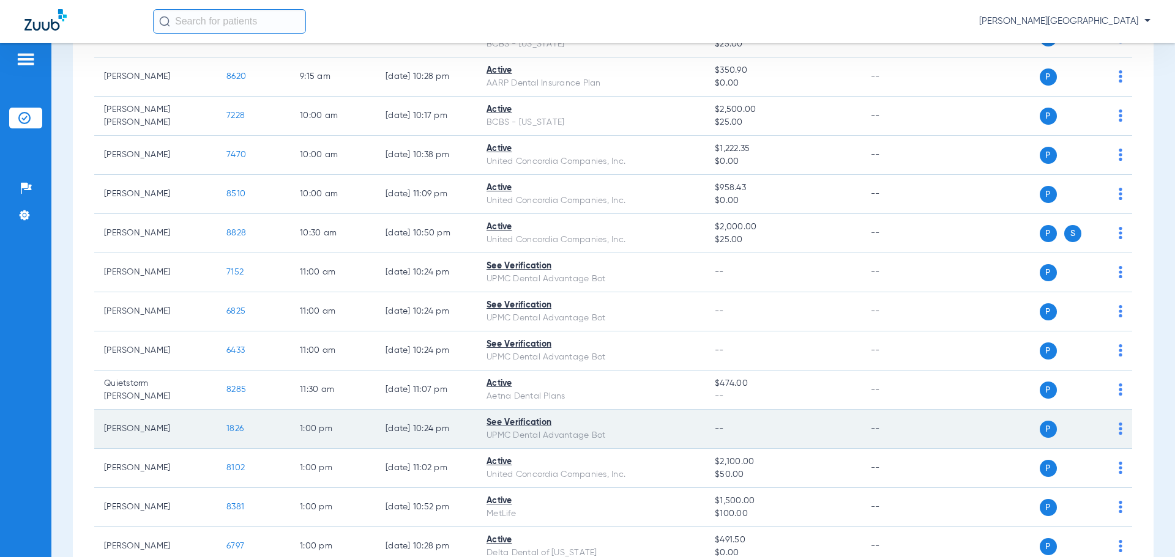
click at [233, 427] on span "1826" at bounding box center [234, 429] width 17 height 9
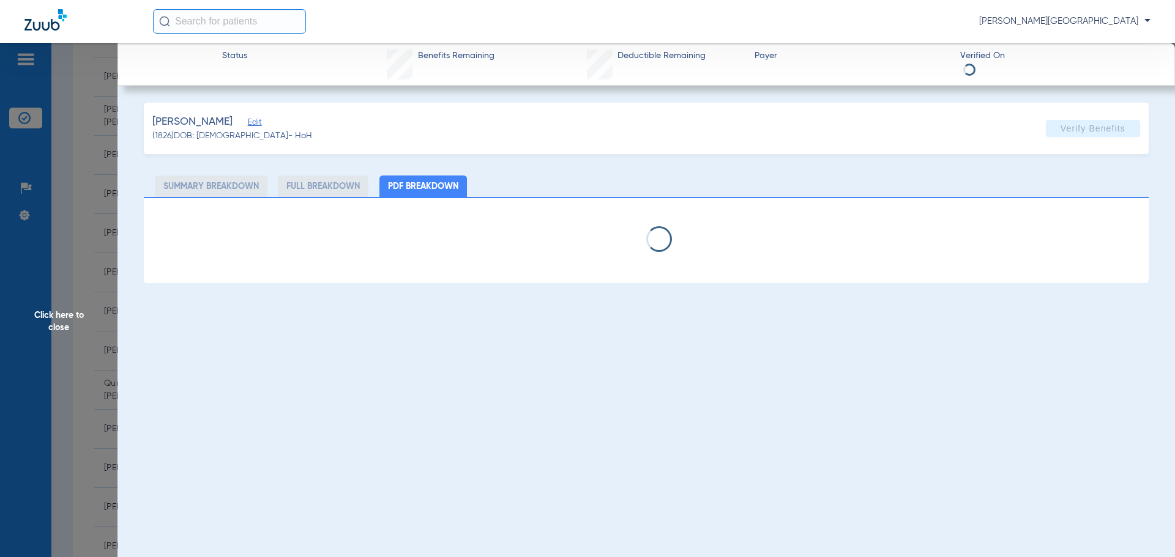
select select "page-width"
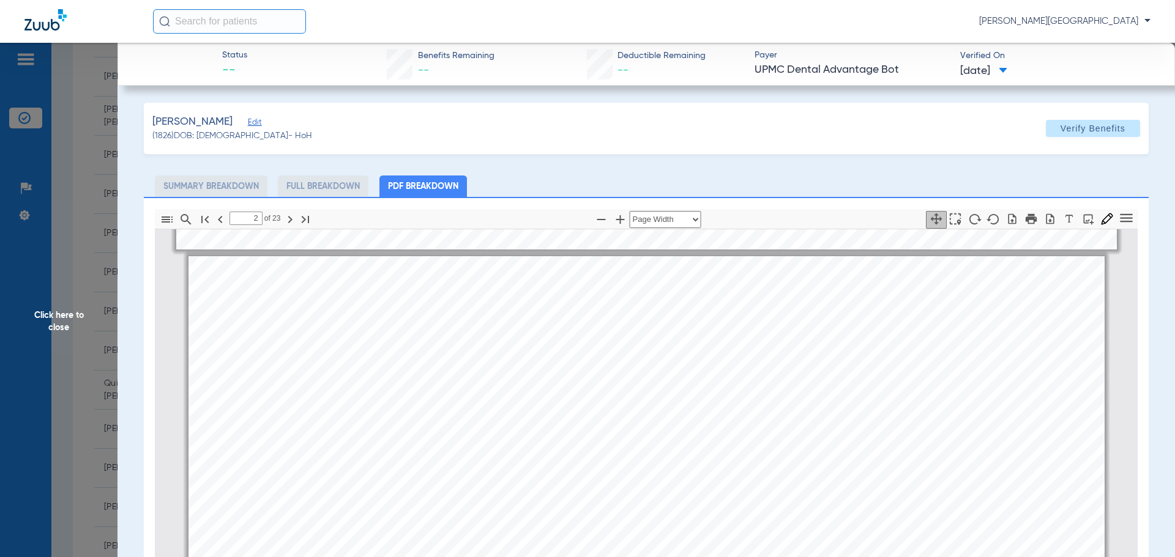
scroll to position [1230, 0]
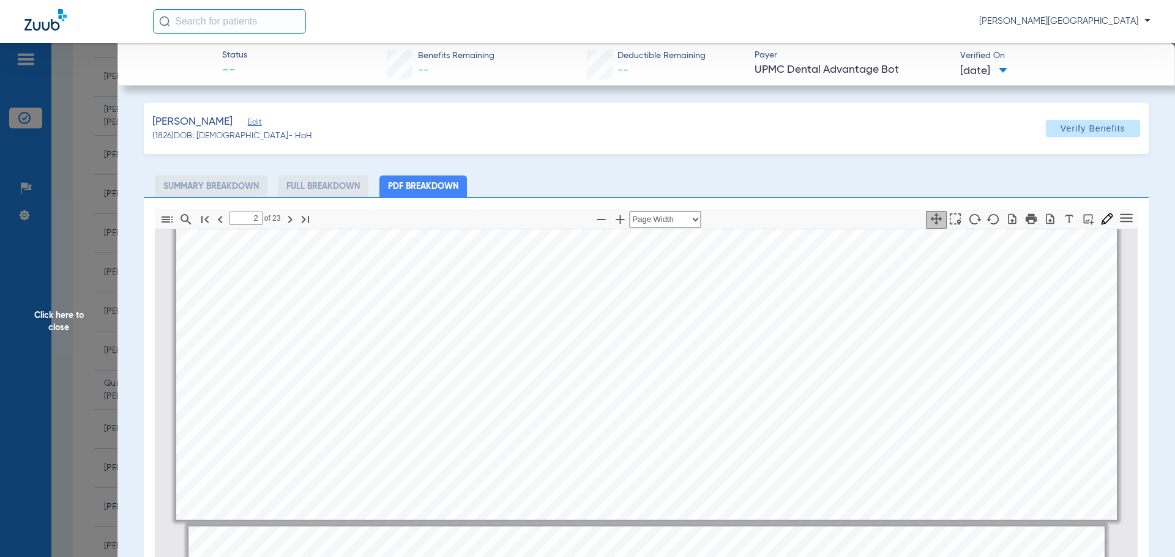
type input "1"
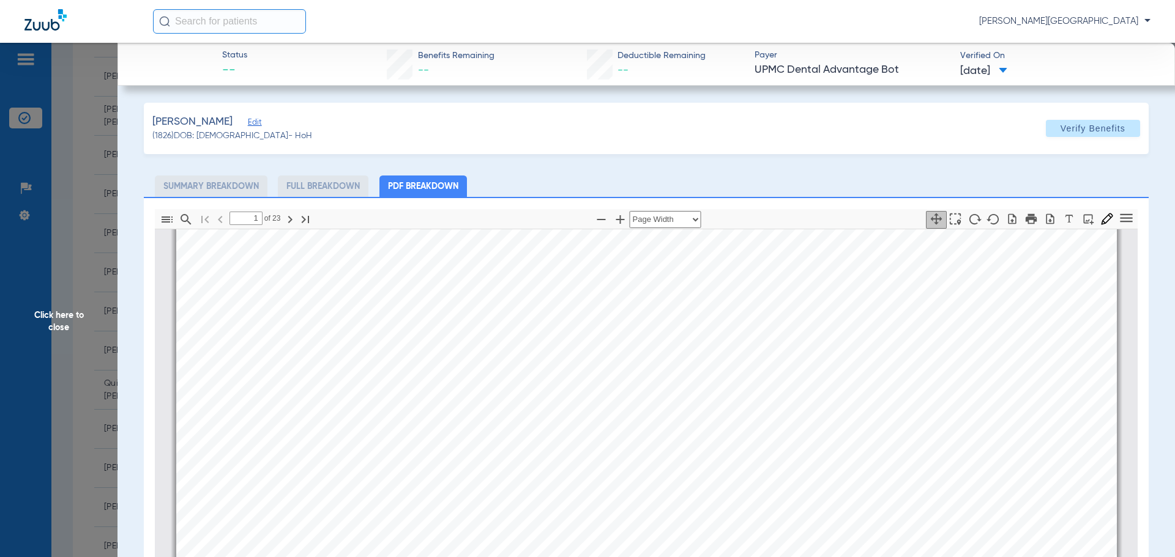
scroll to position [128, 0]
click at [45, 314] on span "Click here to close" at bounding box center [58, 321] width 117 height 557
